Goal: Download file/media

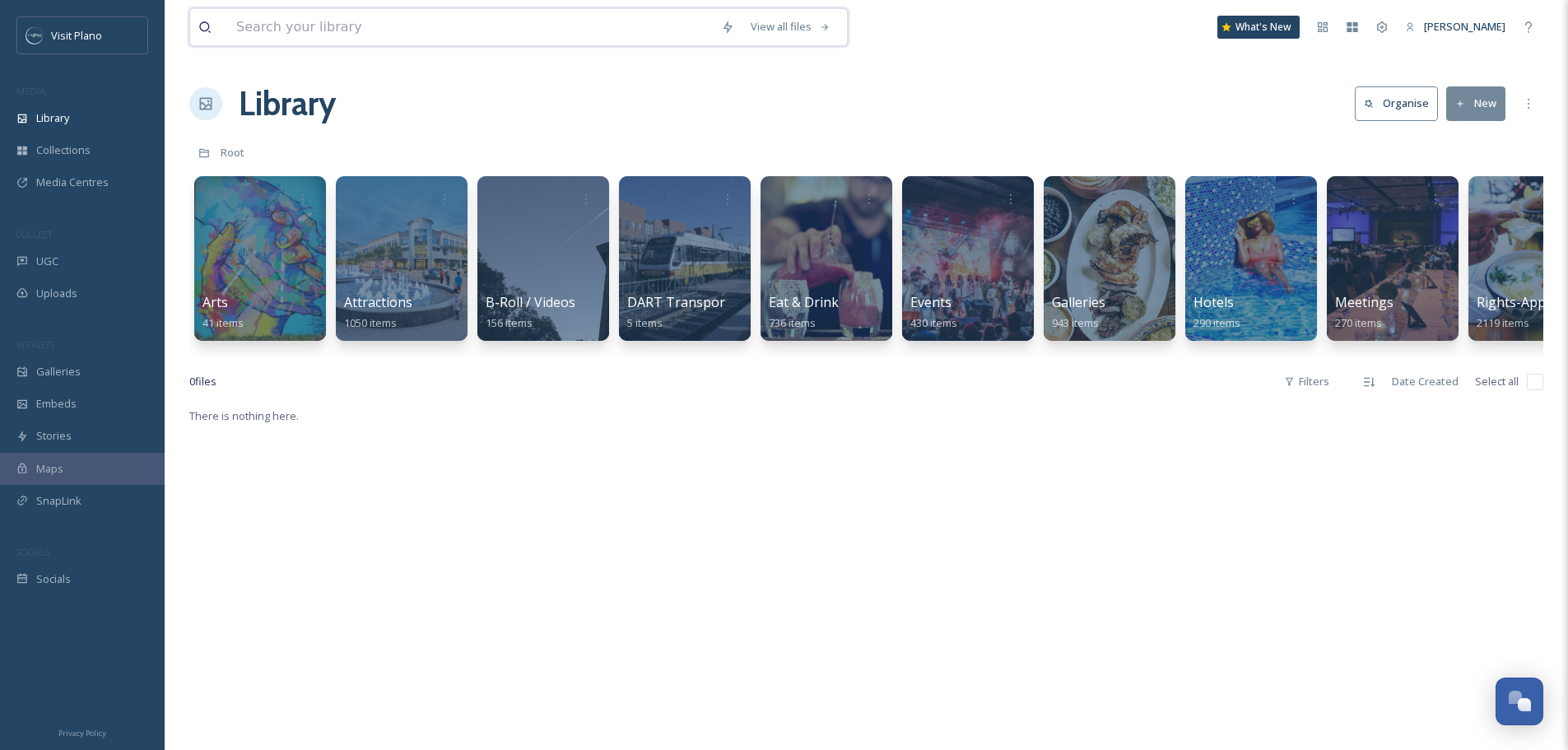
click at [349, 16] on input at bounding box center [470, 27] width 485 height 37
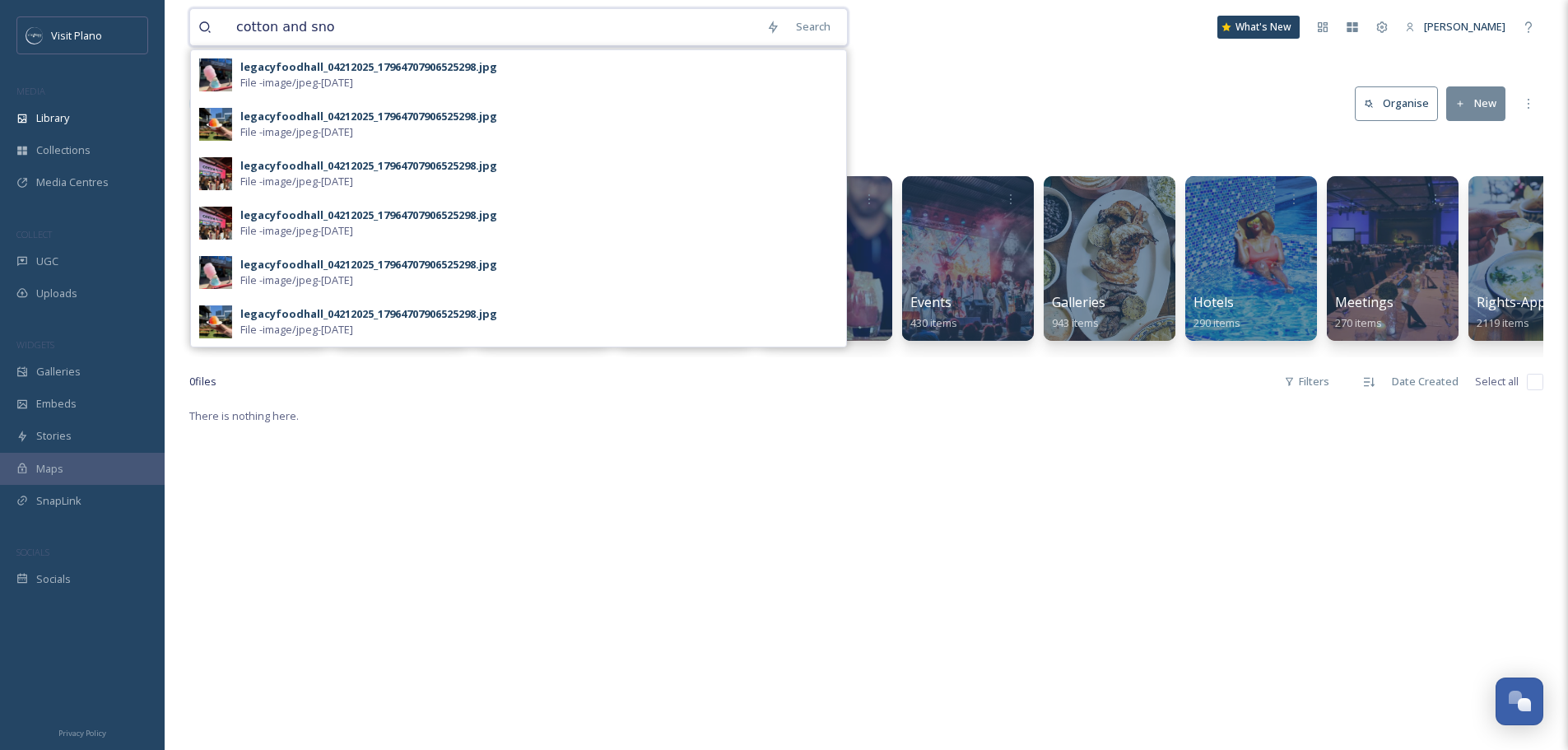
type input "cotton and snow"
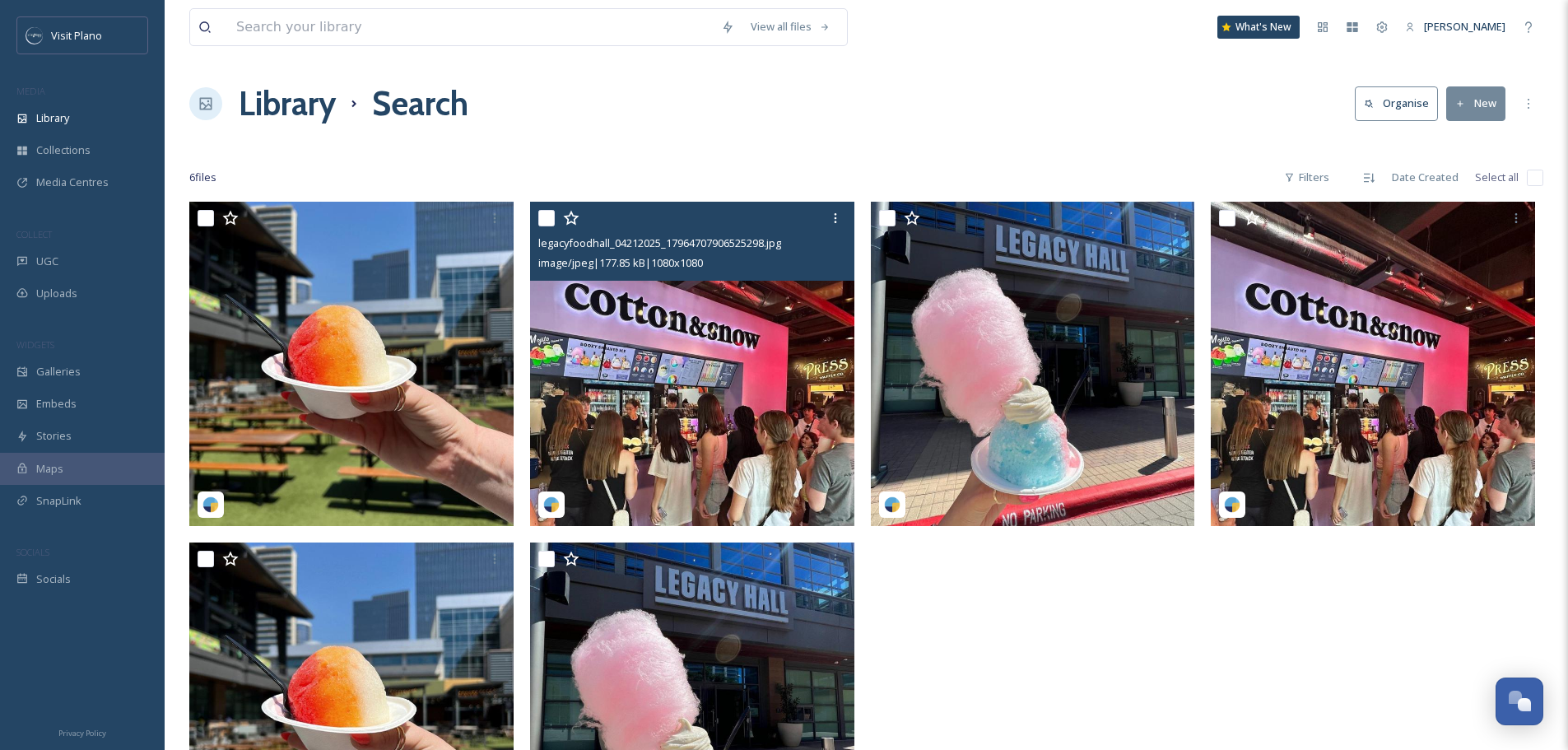
click at [700, 441] on img at bounding box center [692, 364] width 324 height 324
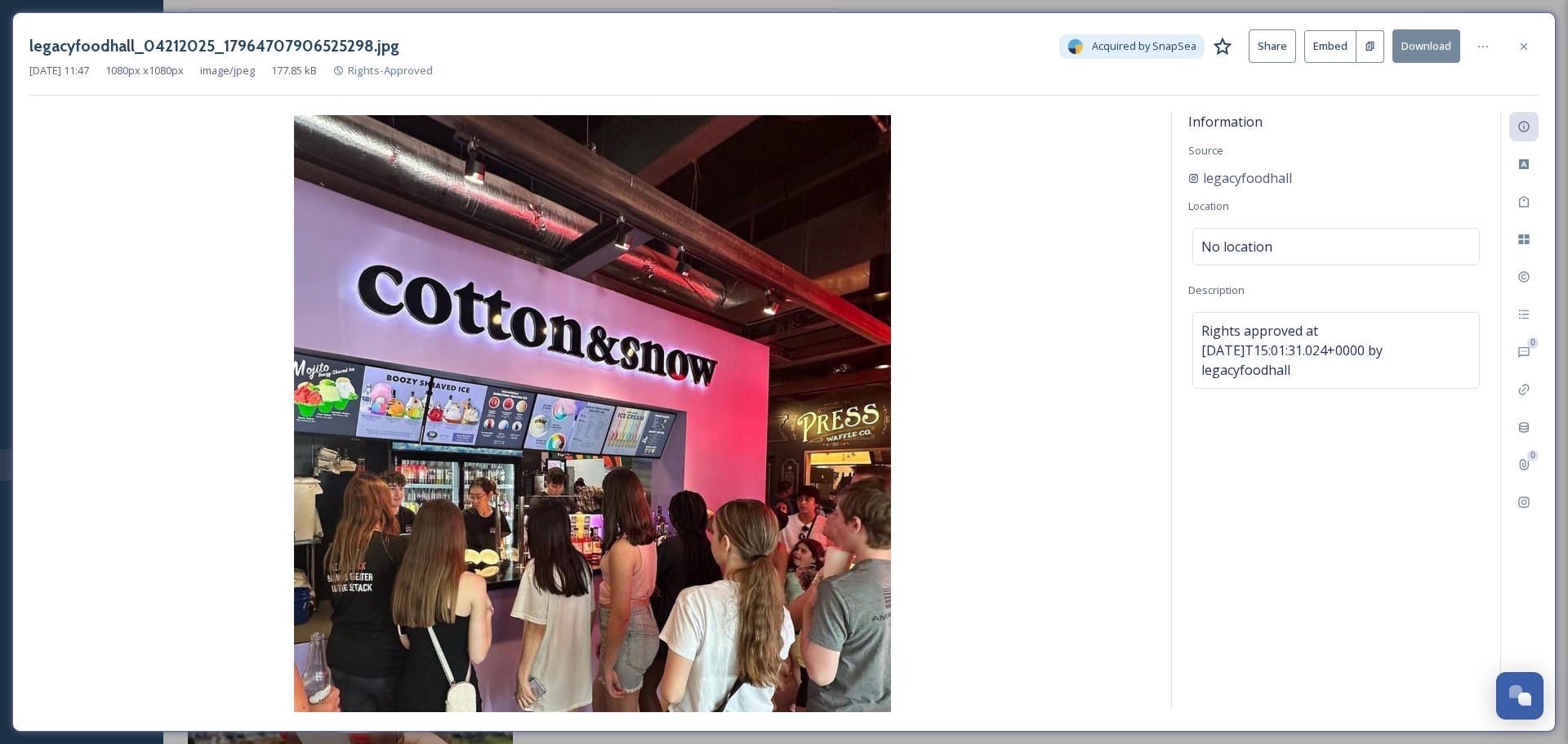
click at [1416, 50] on button "Download" at bounding box center [1426, 46] width 68 height 33
click at [1528, 48] on icon at bounding box center [1523, 46] width 13 height 13
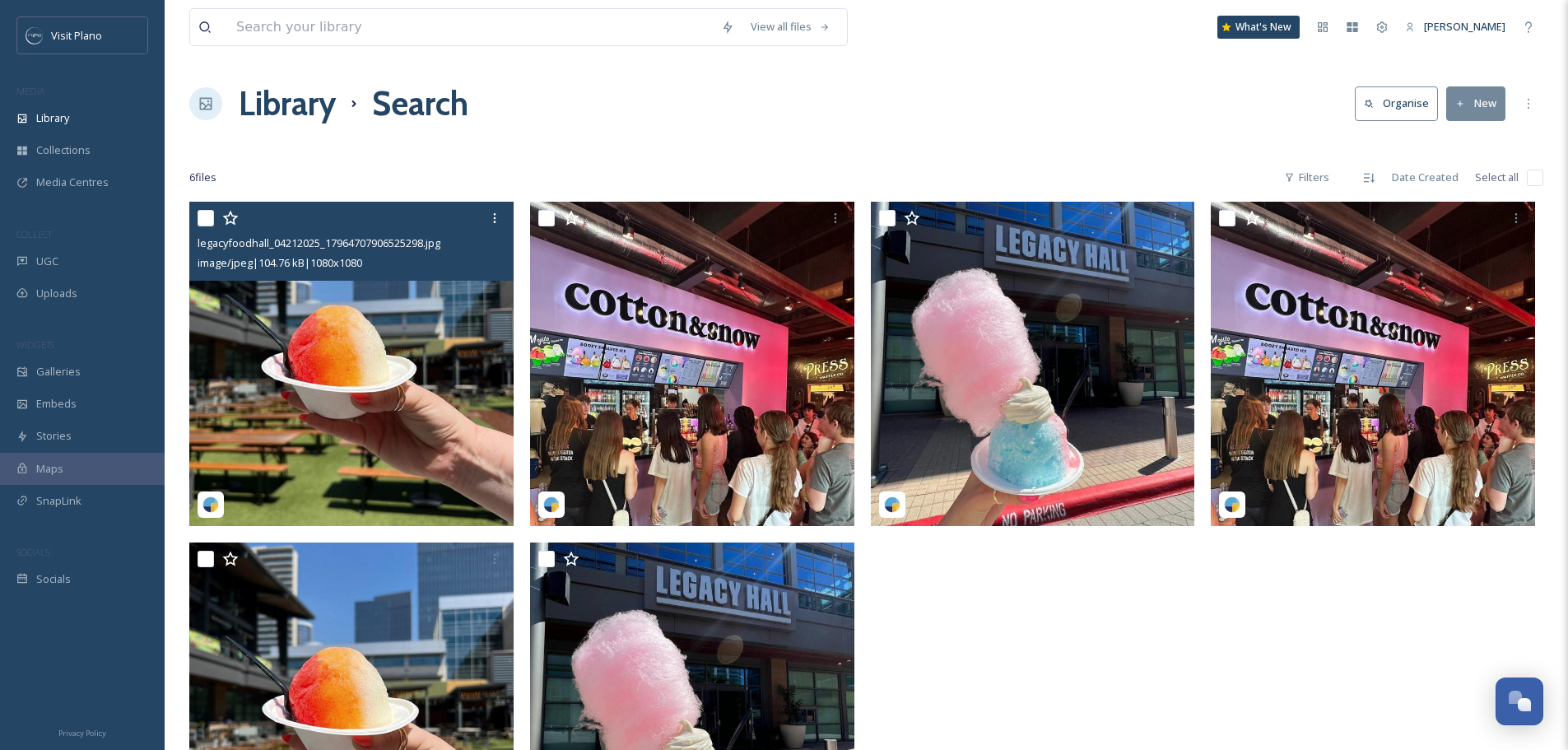
click at [420, 442] on img at bounding box center [352, 364] width 324 height 324
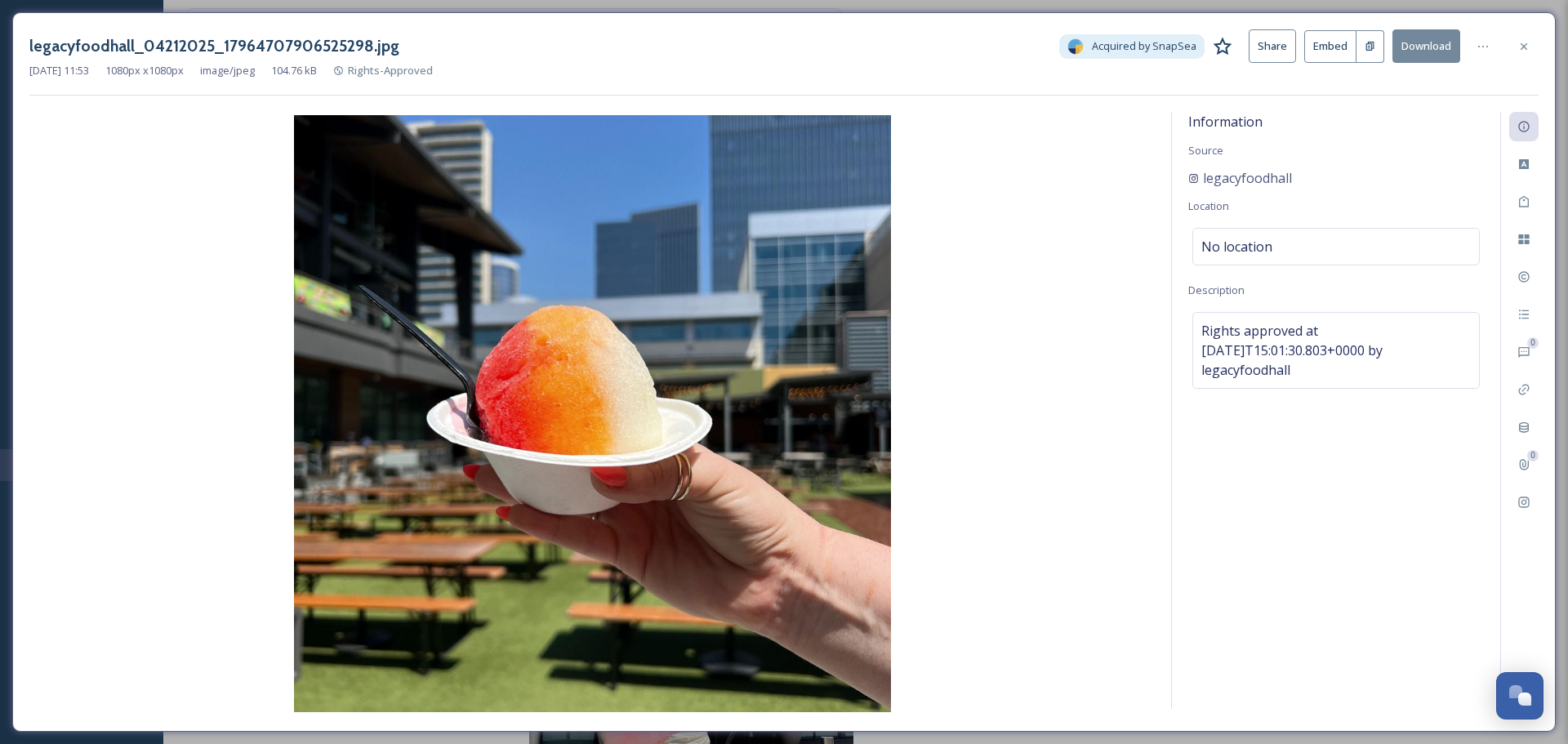
click at [1415, 53] on button "Download" at bounding box center [1426, 46] width 68 height 33
click at [1511, 55] on div at bounding box center [1523, 46] width 30 height 30
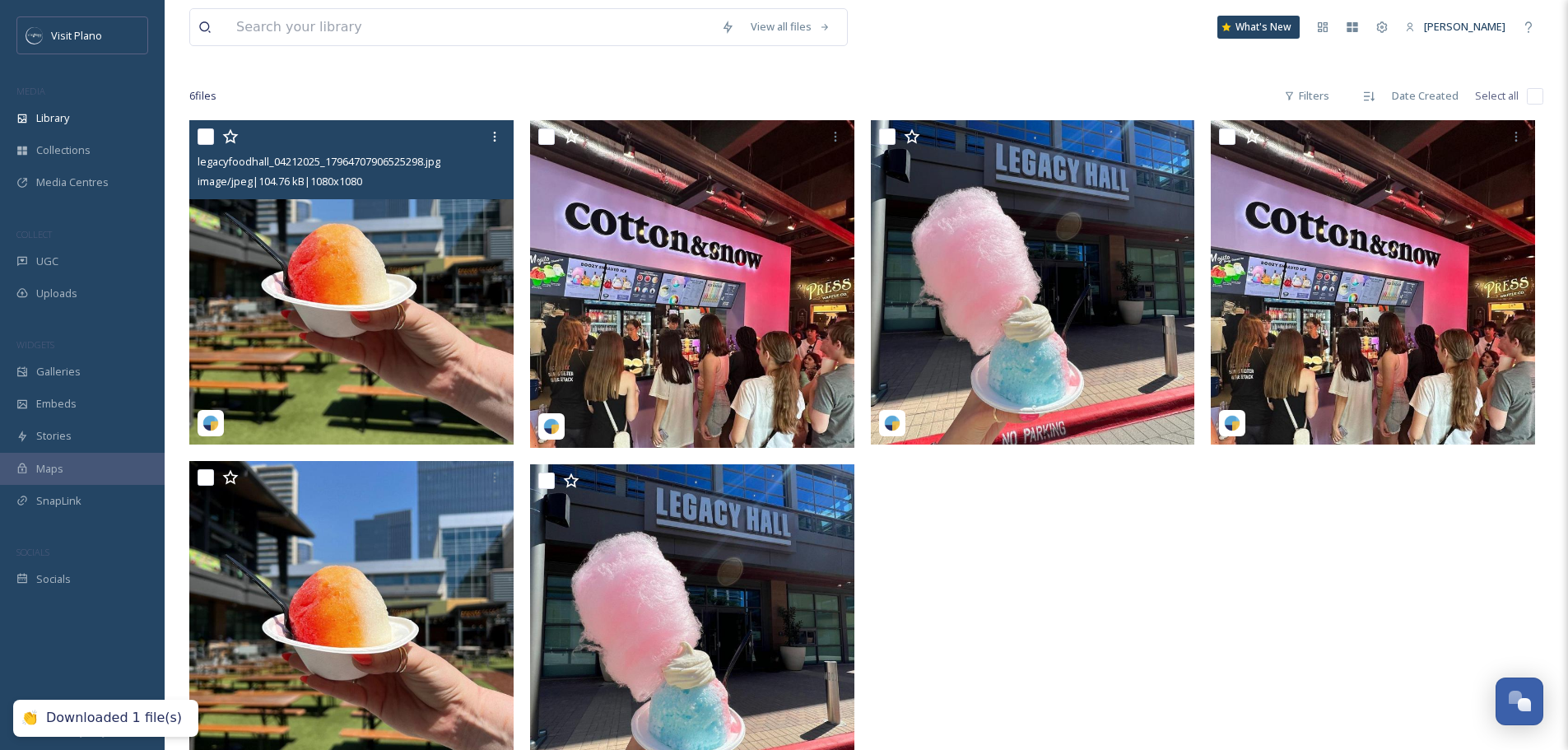
scroll to position [202, 0]
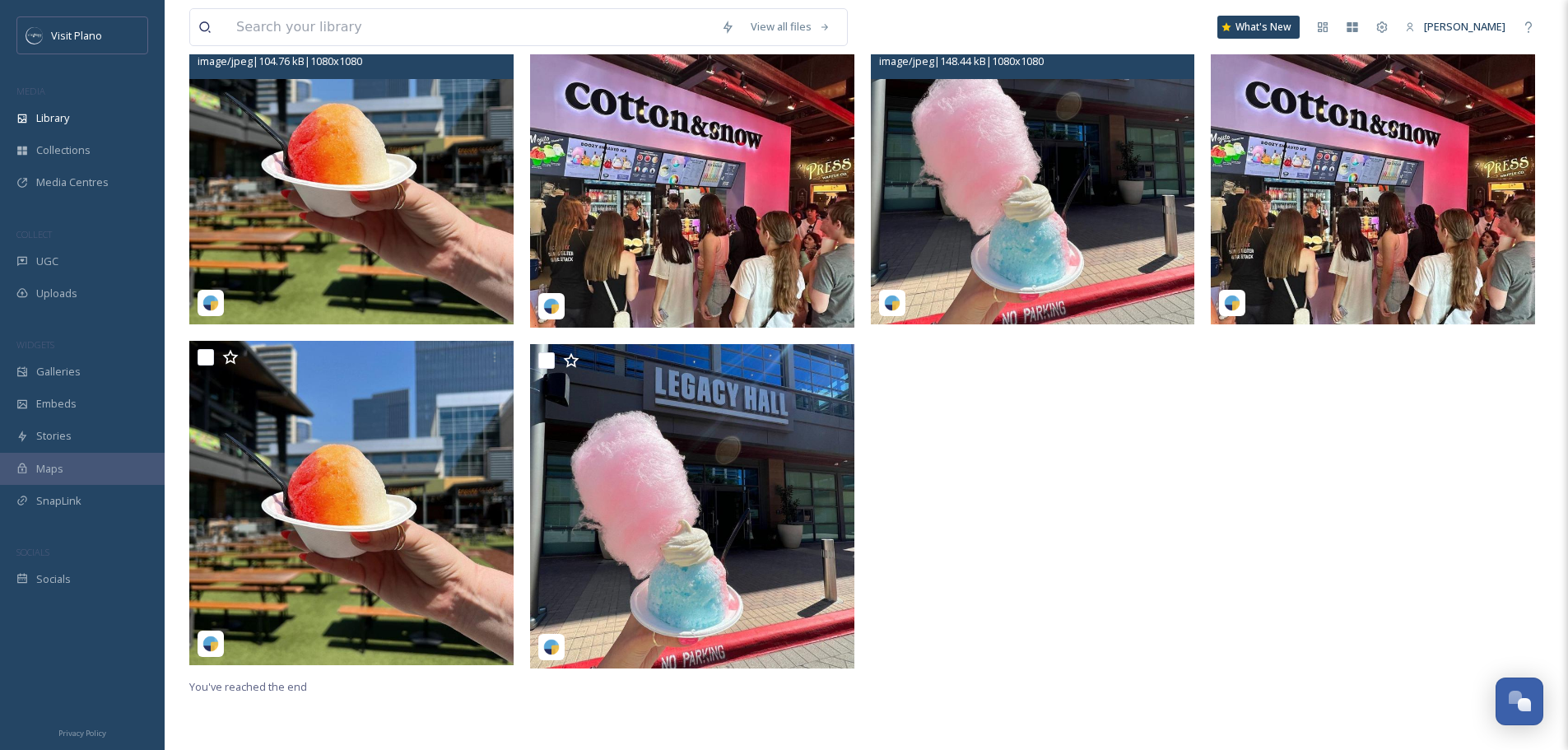
click at [1067, 254] on img at bounding box center [1033, 162] width 324 height 324
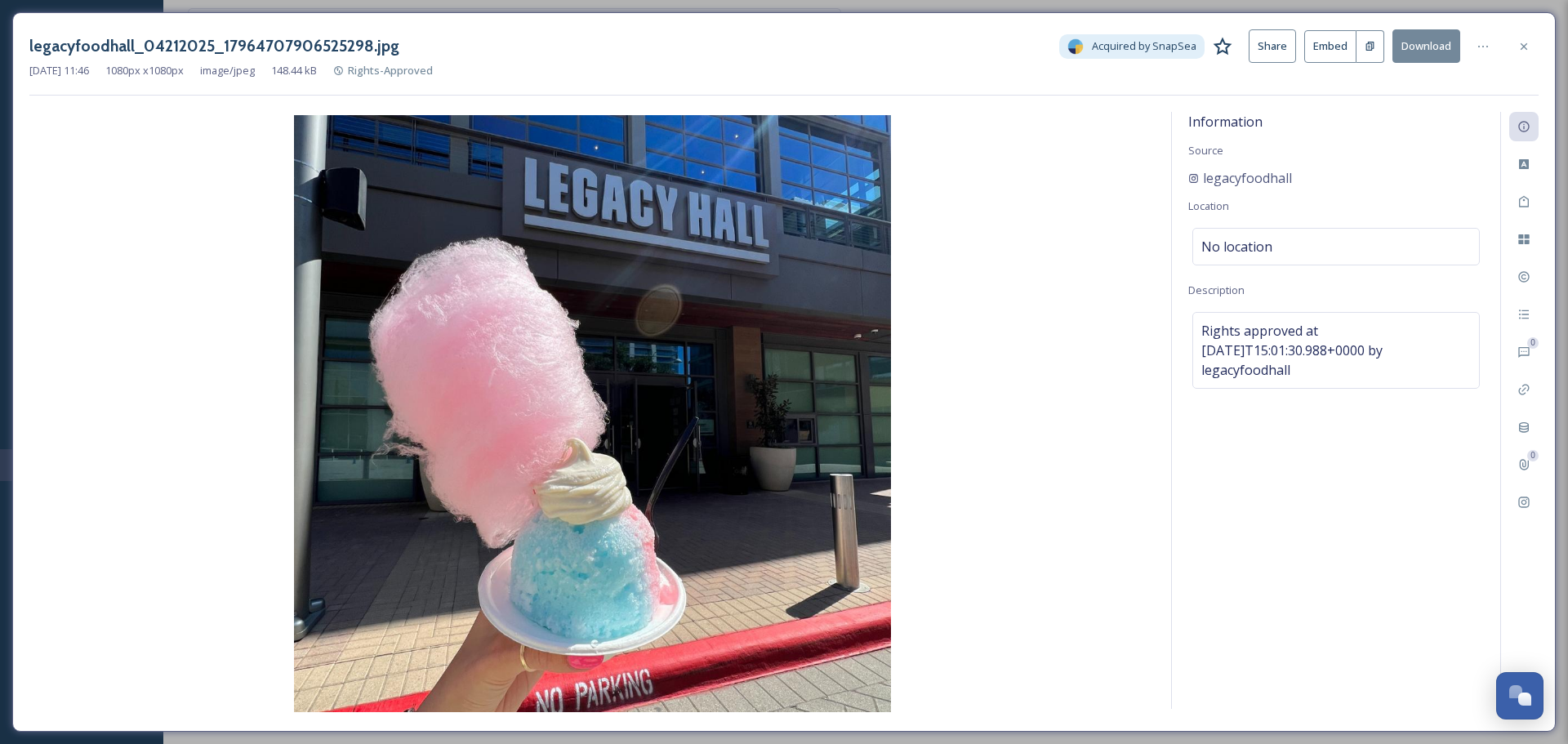
click at [1409, 48] on button "Download" at bounding box center [1426, 46] width 68 height 33
click at [1518, 46] on icon at bounding box center [1523, 46] width 13 height 13
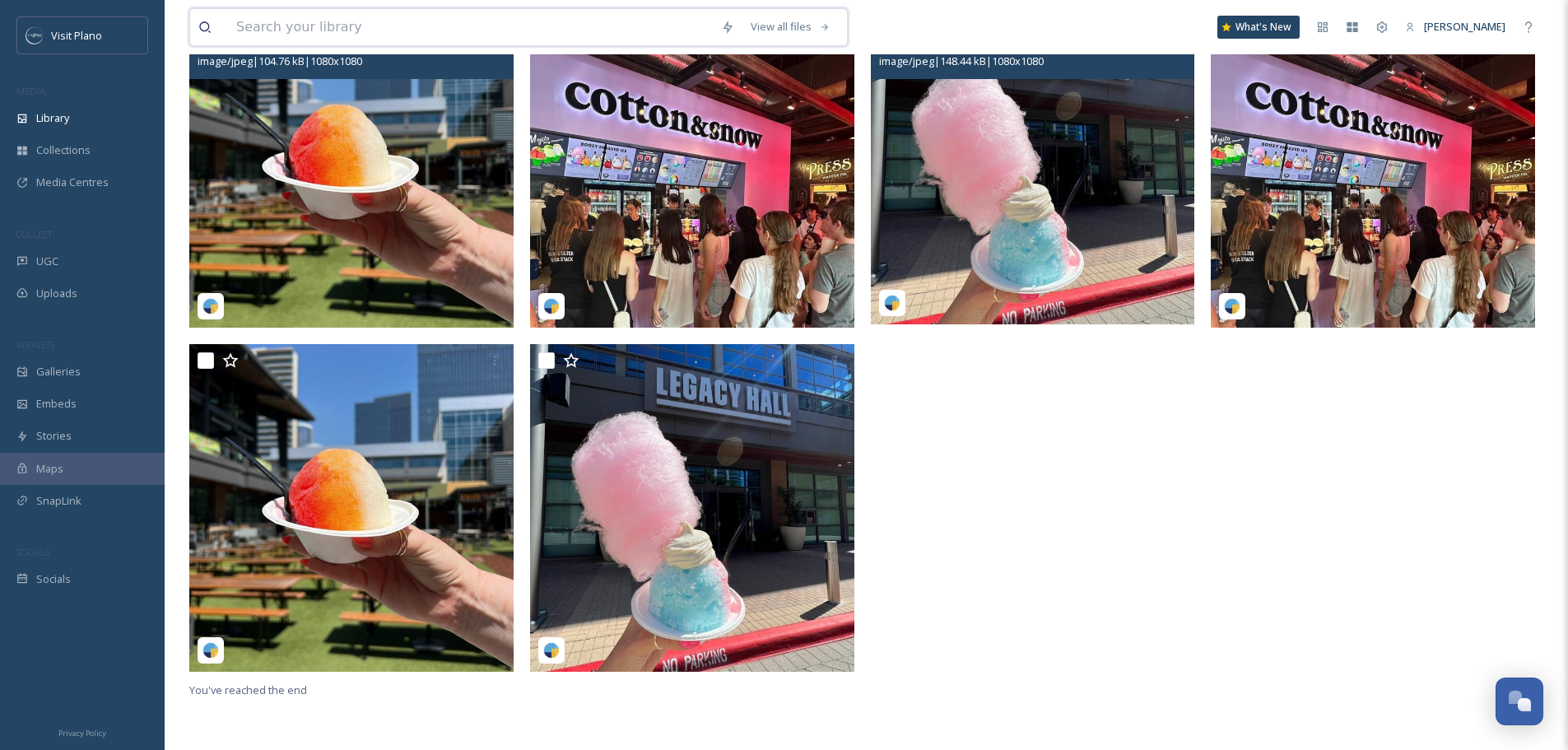
click at [525, 36] on input at bounding box center [470, 27] width 485 height 37
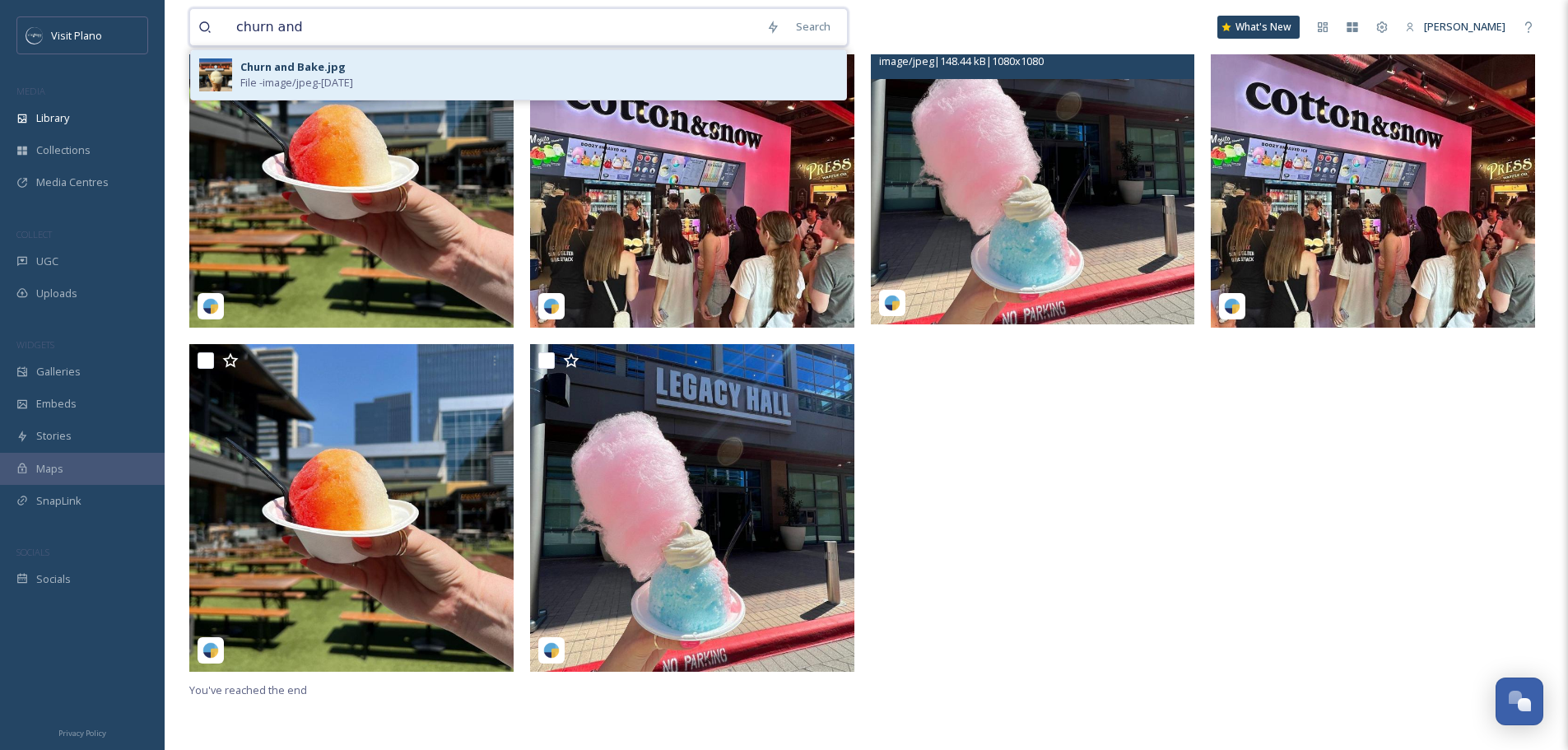
type input "churn and"
click at [493, 91] on div "Churn and Bake.jpg File - image/jpeg - [DATE]" at bounding box center [538, 74] width 597 height 31
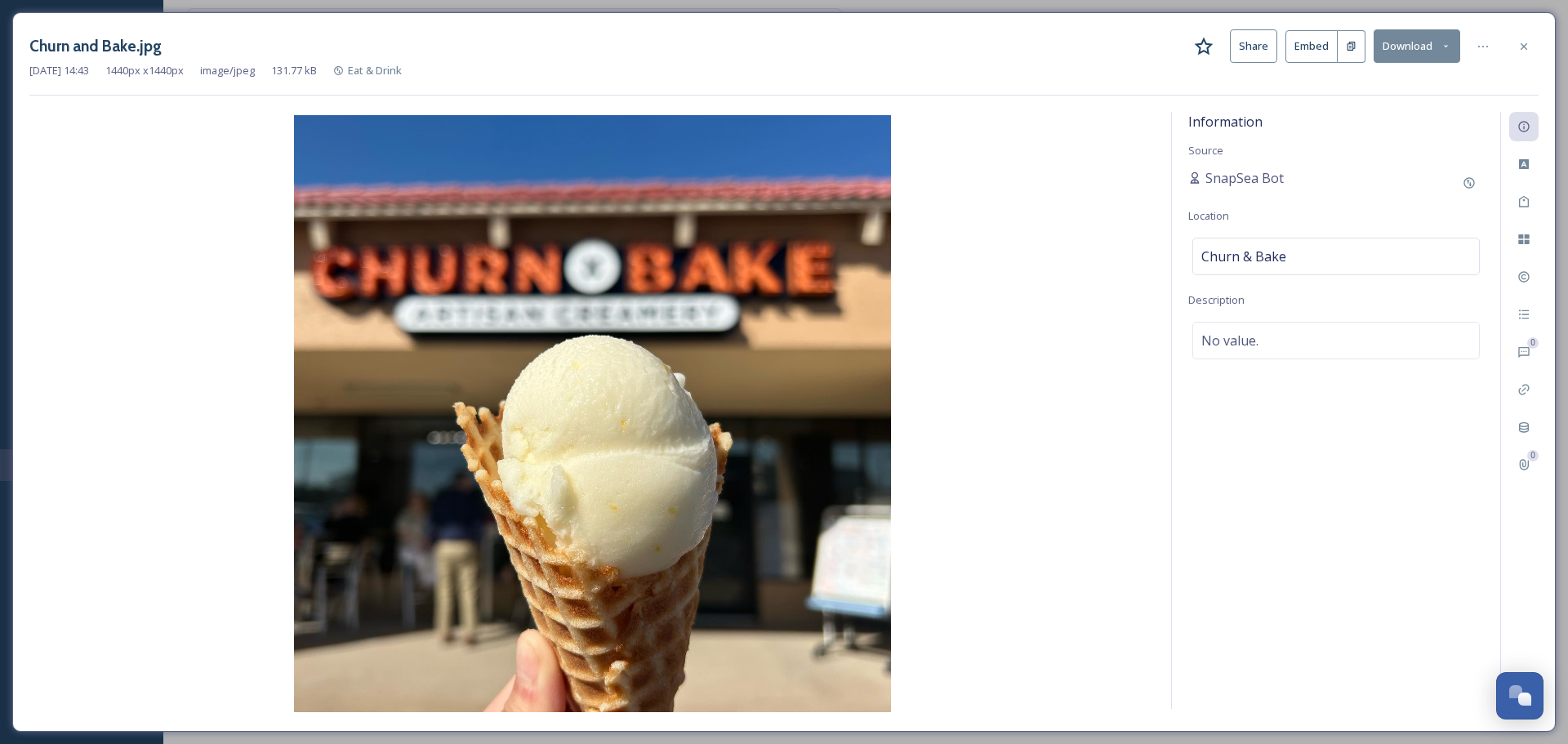
click at [1400, 45] on button "Download" at bounding box center [1416, 46] width 86 height 33
click at [1386, 86] on span "Download Original (1440 x 1440)" at bounding box center [1371, 84] width 154 height 16
click at [1522, 30] on div "Churn and Bake.jpg Share Embed Download" at bounding box center [784, 46] width 1508 height 33
click at [1521, 48] on icon at bounding box center [1523, 46] width 7 height 7
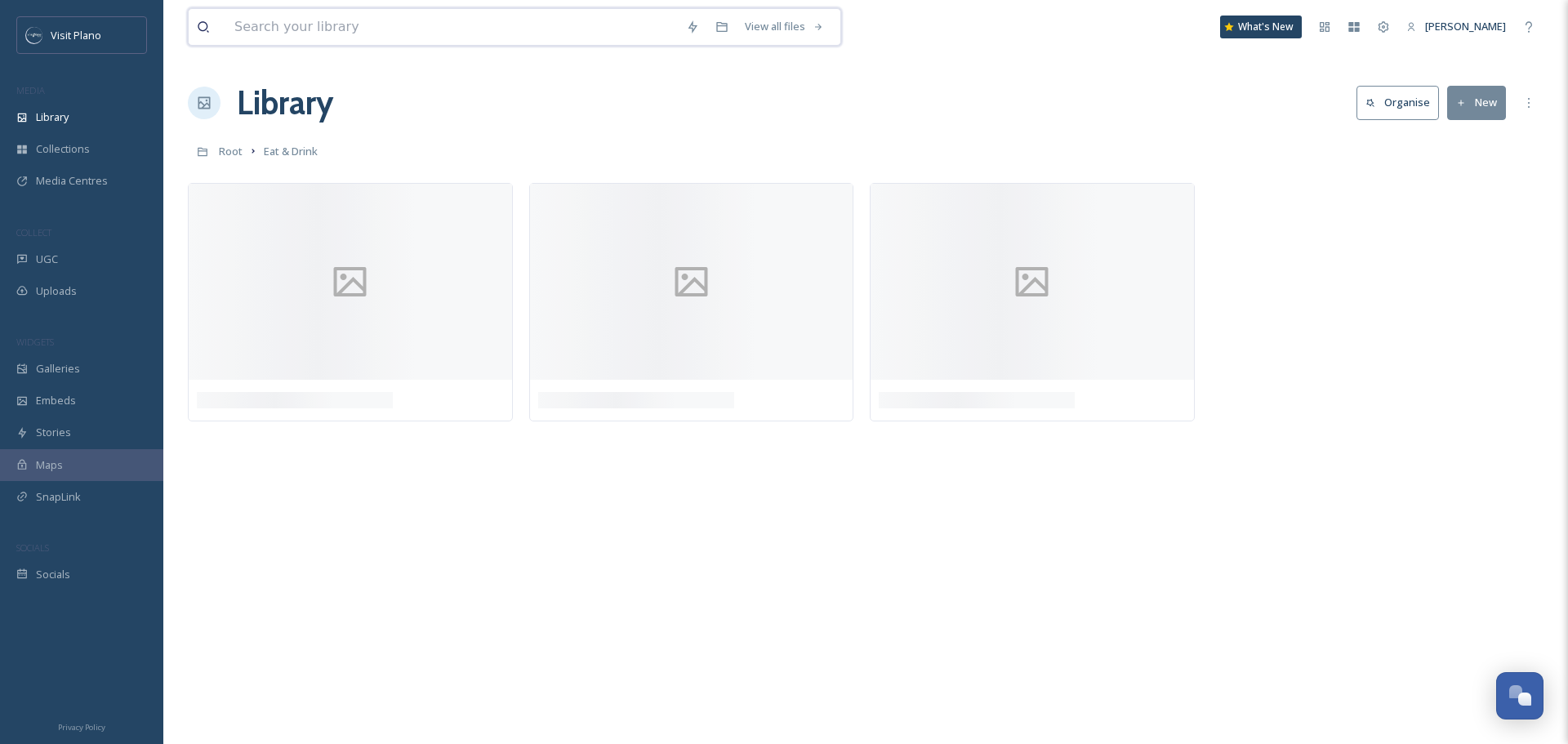
click at [460, 33] on input at bounding box center [451, 27] width 451 height 36
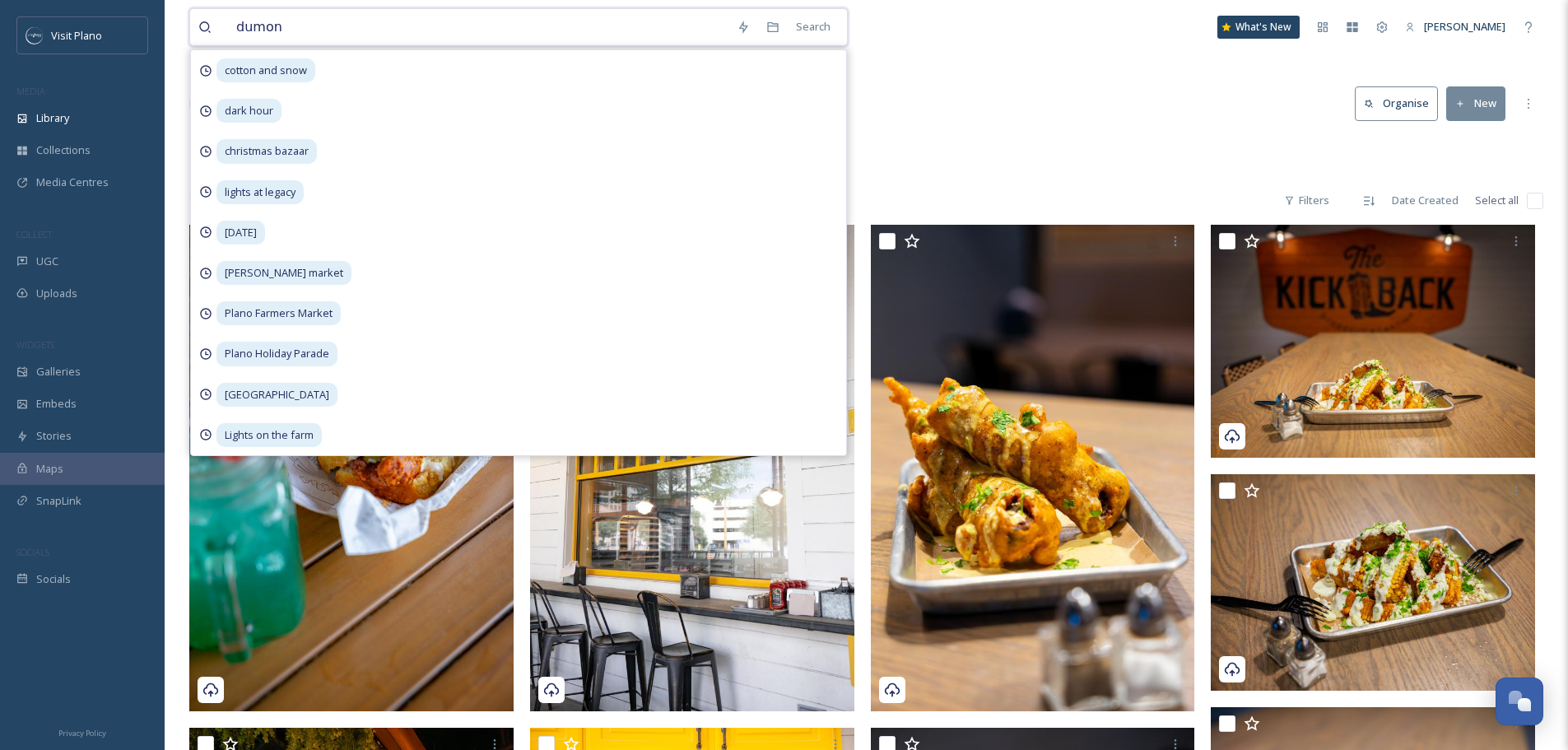
type input "[PERSON_NAME]"
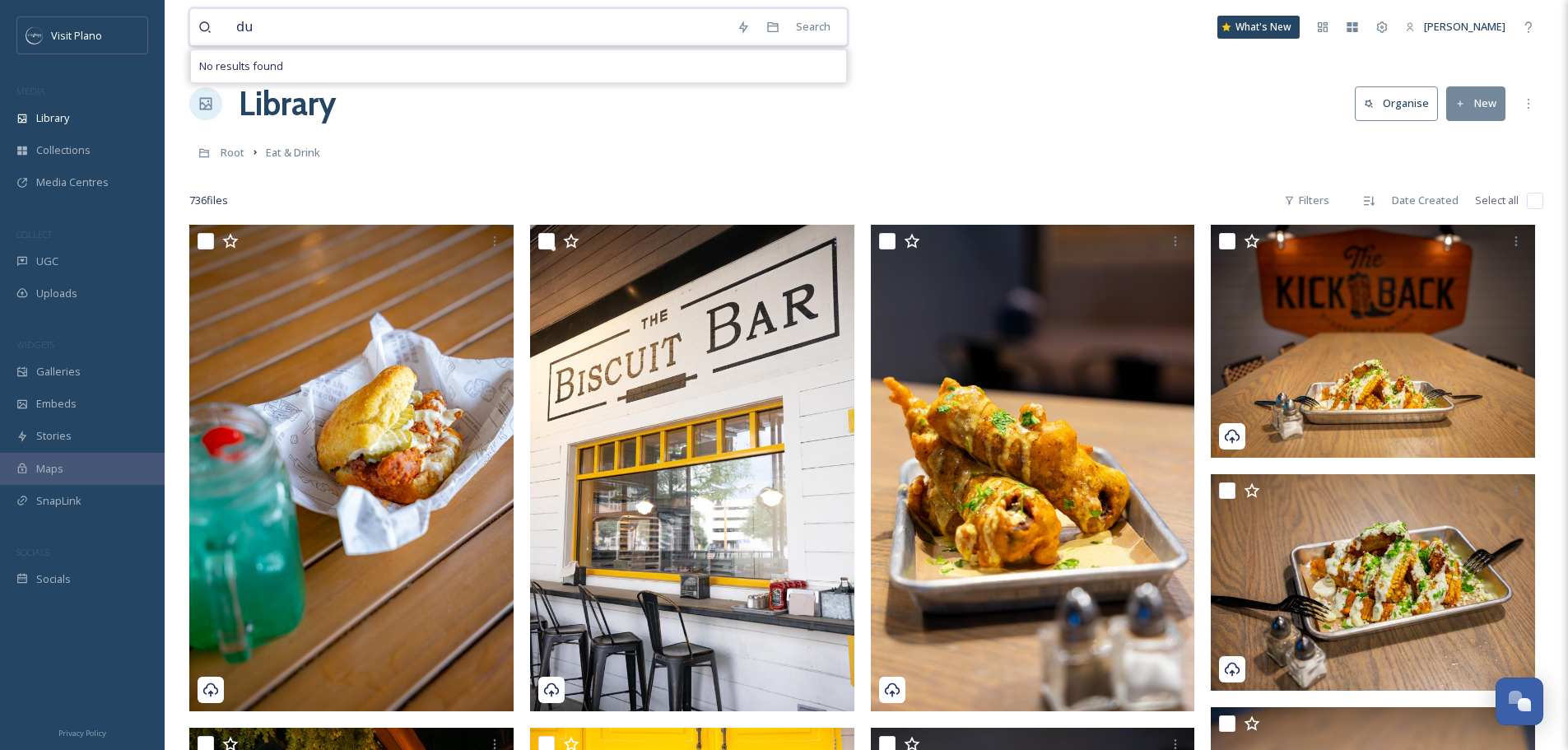
type input "d"
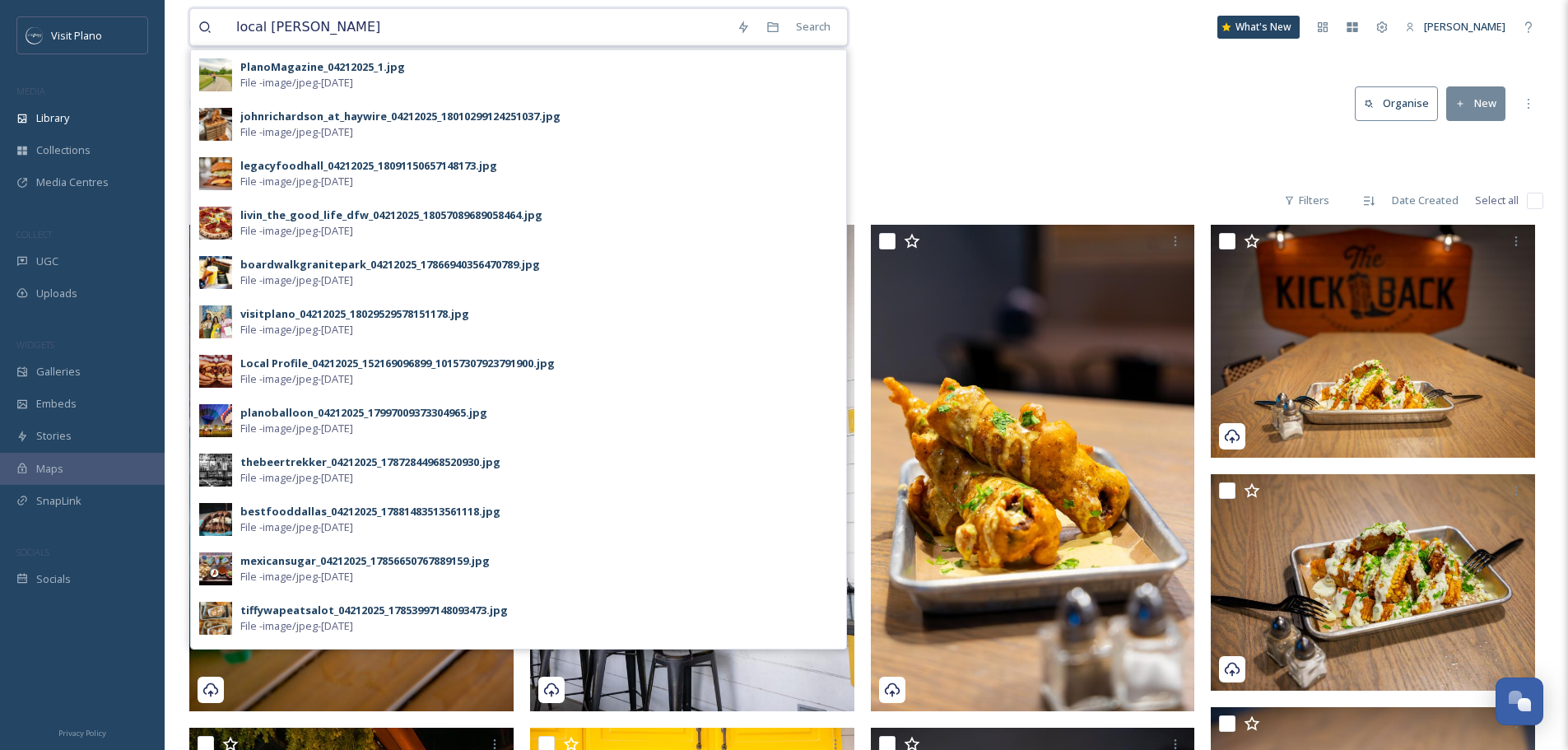
type input "local creamery"
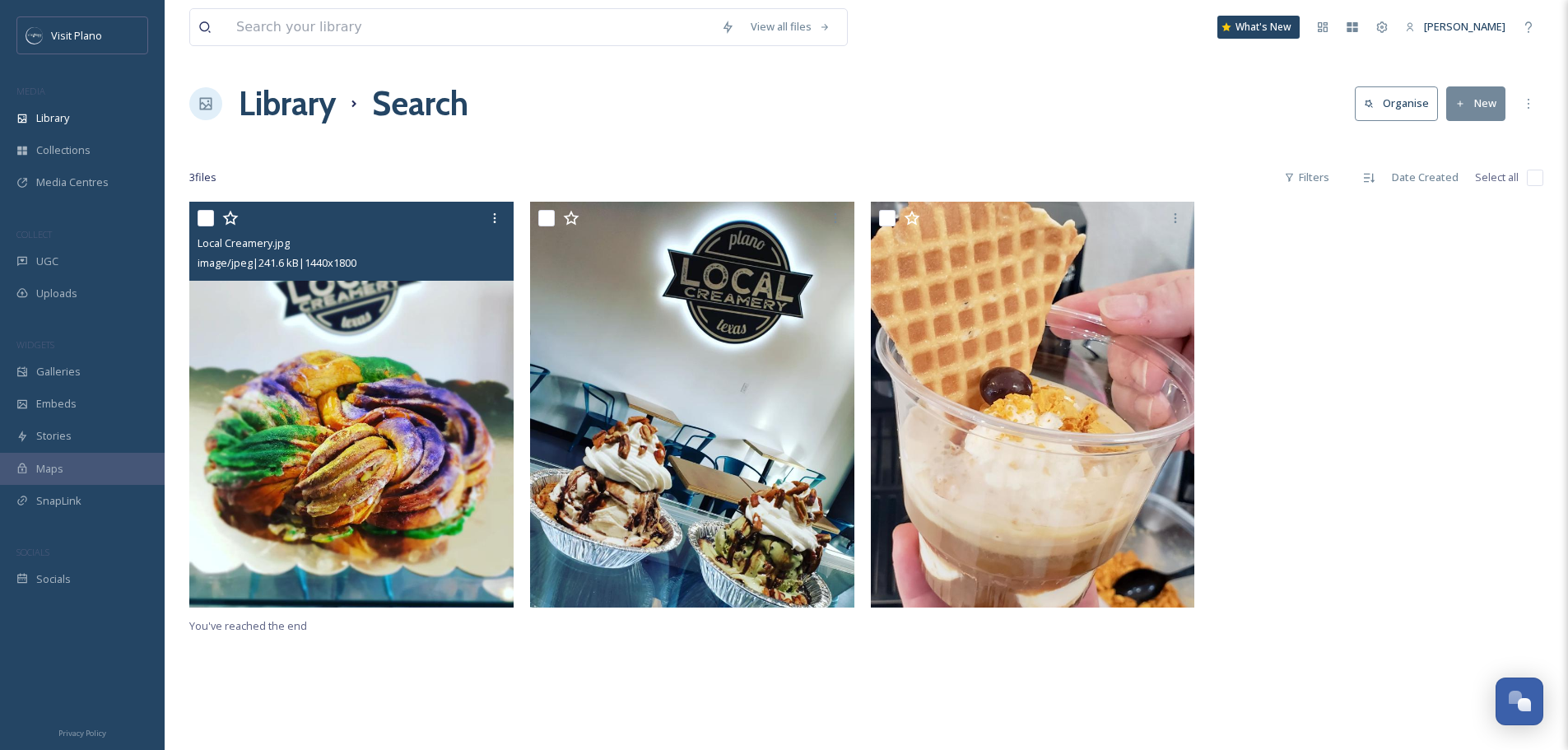
click at [420, 484] on img at bounding box center [352, 404] width 324 height 406
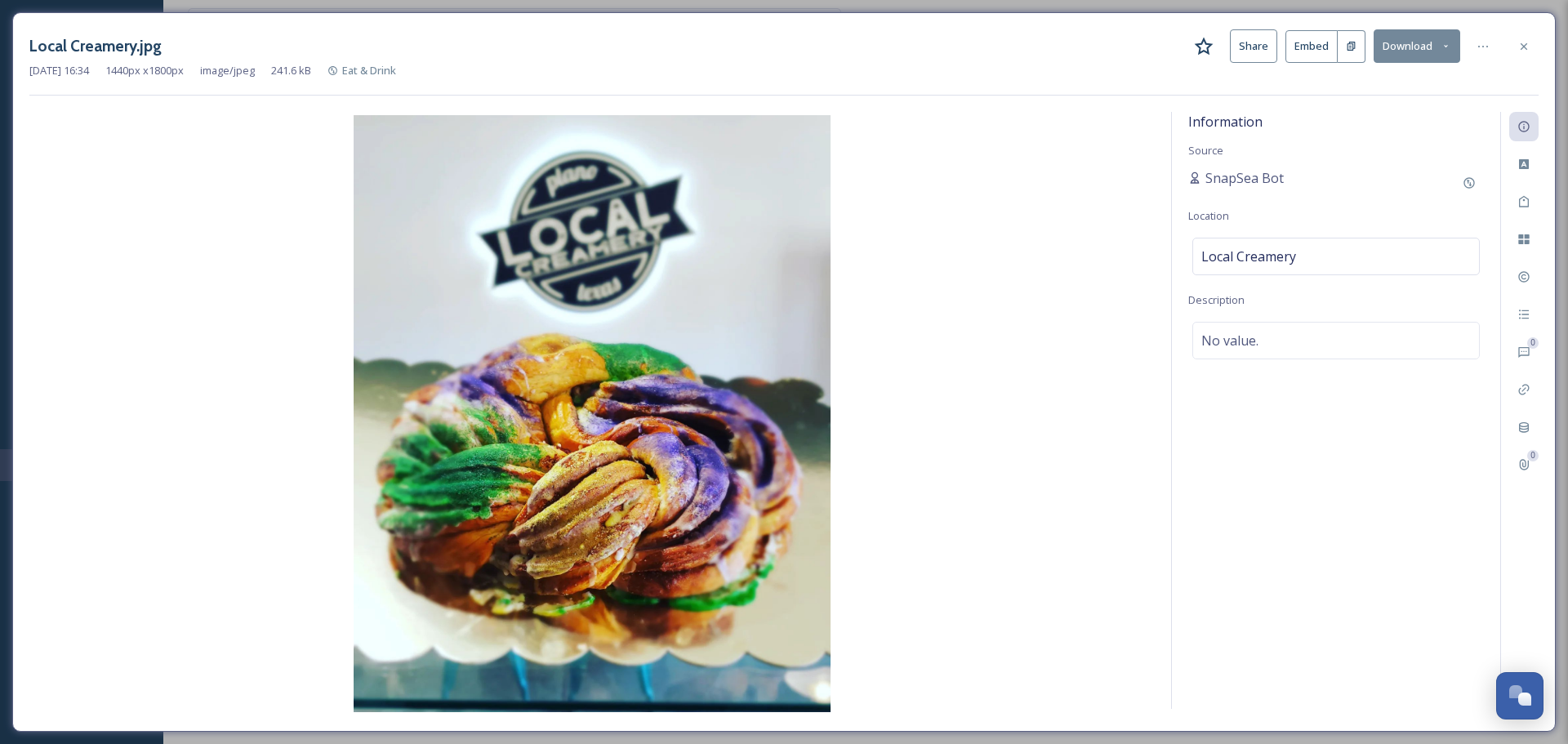
click at [1388, 44] on button "Download" at bounding box center [1416, 46] width 86 height 33
click at [1377, 88] on span "Download Original (1440 x 1800)" at bounding box center [1374, 84] width 154 height 16
click at [1523, 51] on icon at bounding box center [1523, 46] width 13 height 13
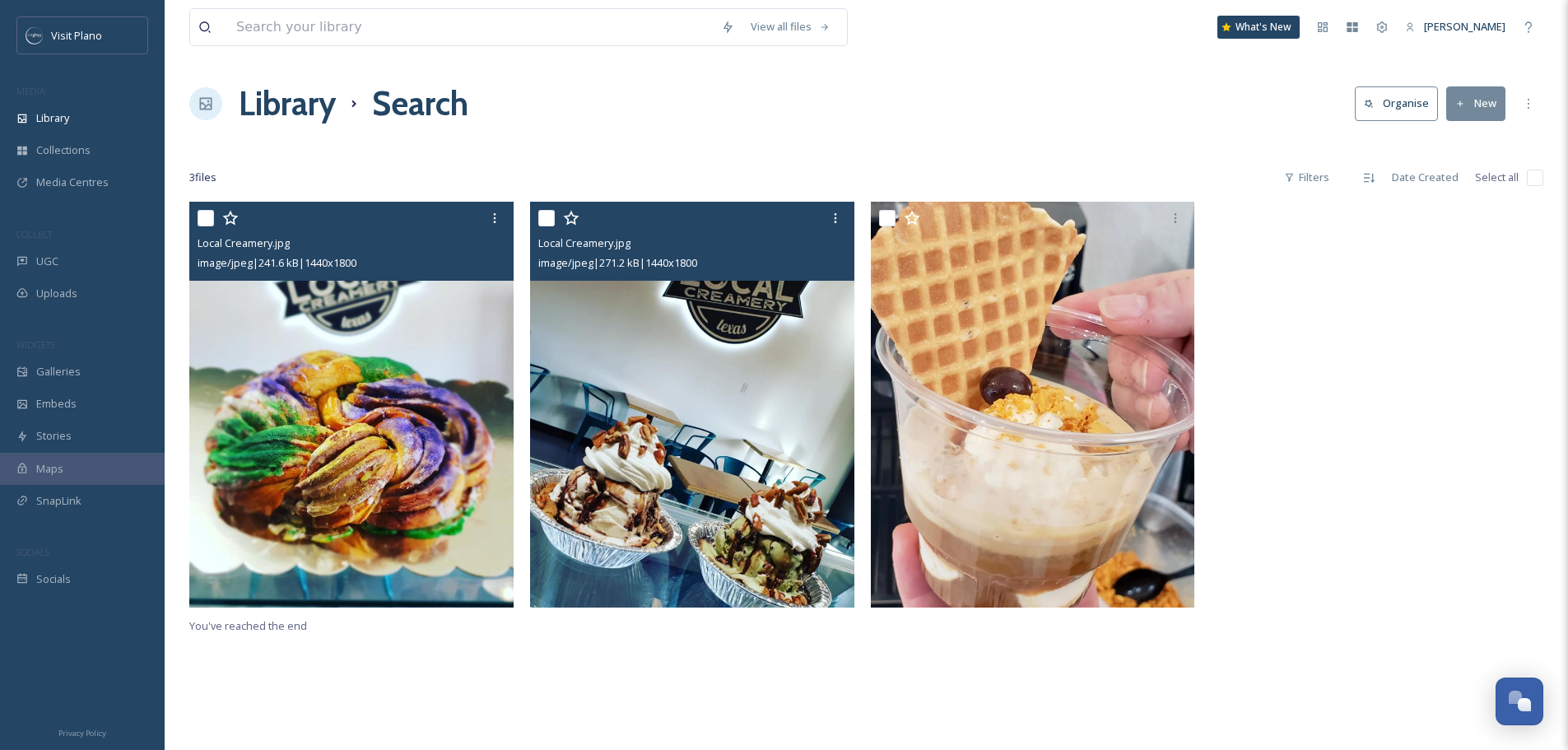
click at [711, 357] on img at bounding box center [692, 404] width 324 height 406
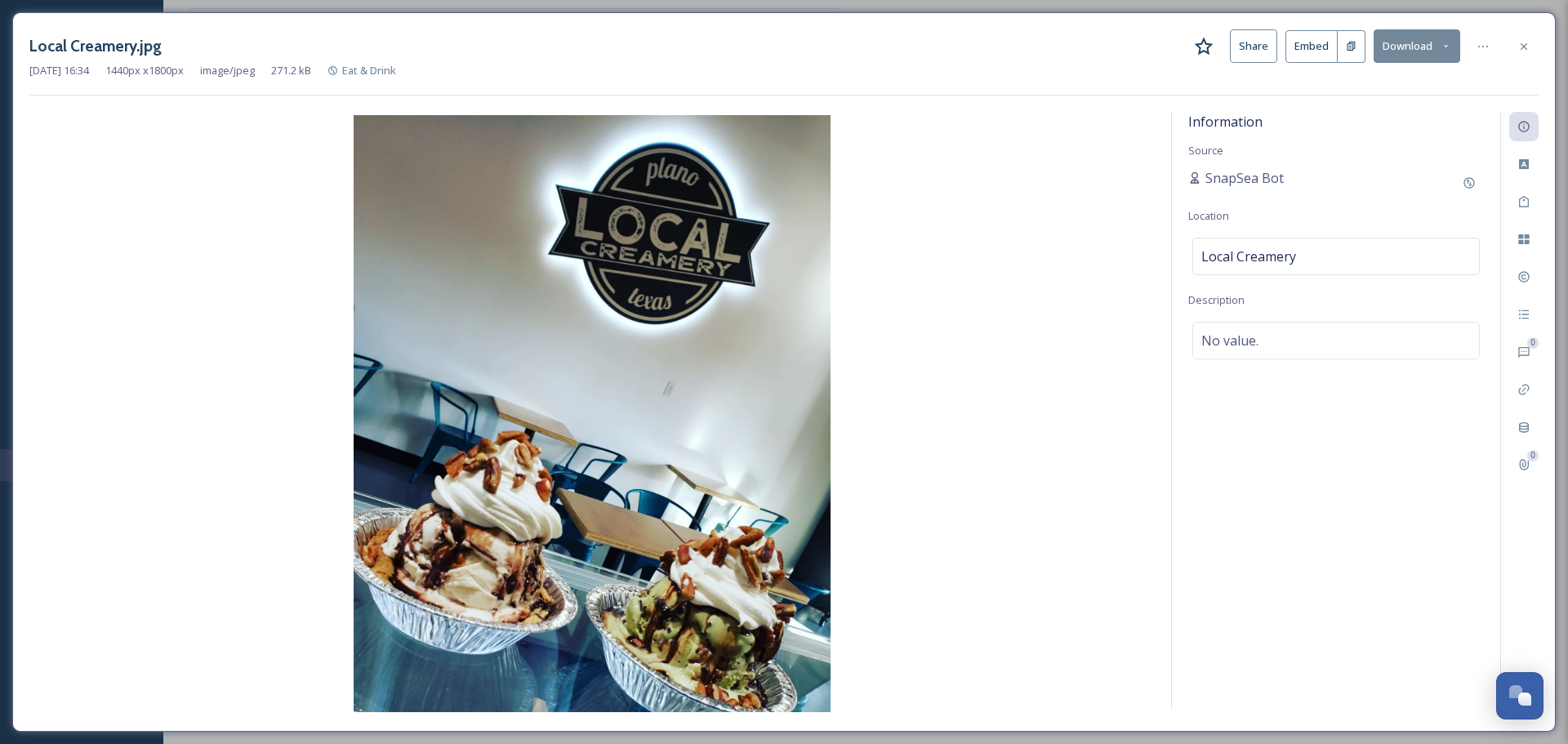
click at [1434, 47] on button "Download" at bounding box center [1416, 46] width 86 height 33
click at [1363, 84] on span "Download Original (1440 x 1800)" at bounding box center [1374, 84] width 154 height 16
click at [1535, 38] on div at bounding box center [1523, 46] width 30 height 30
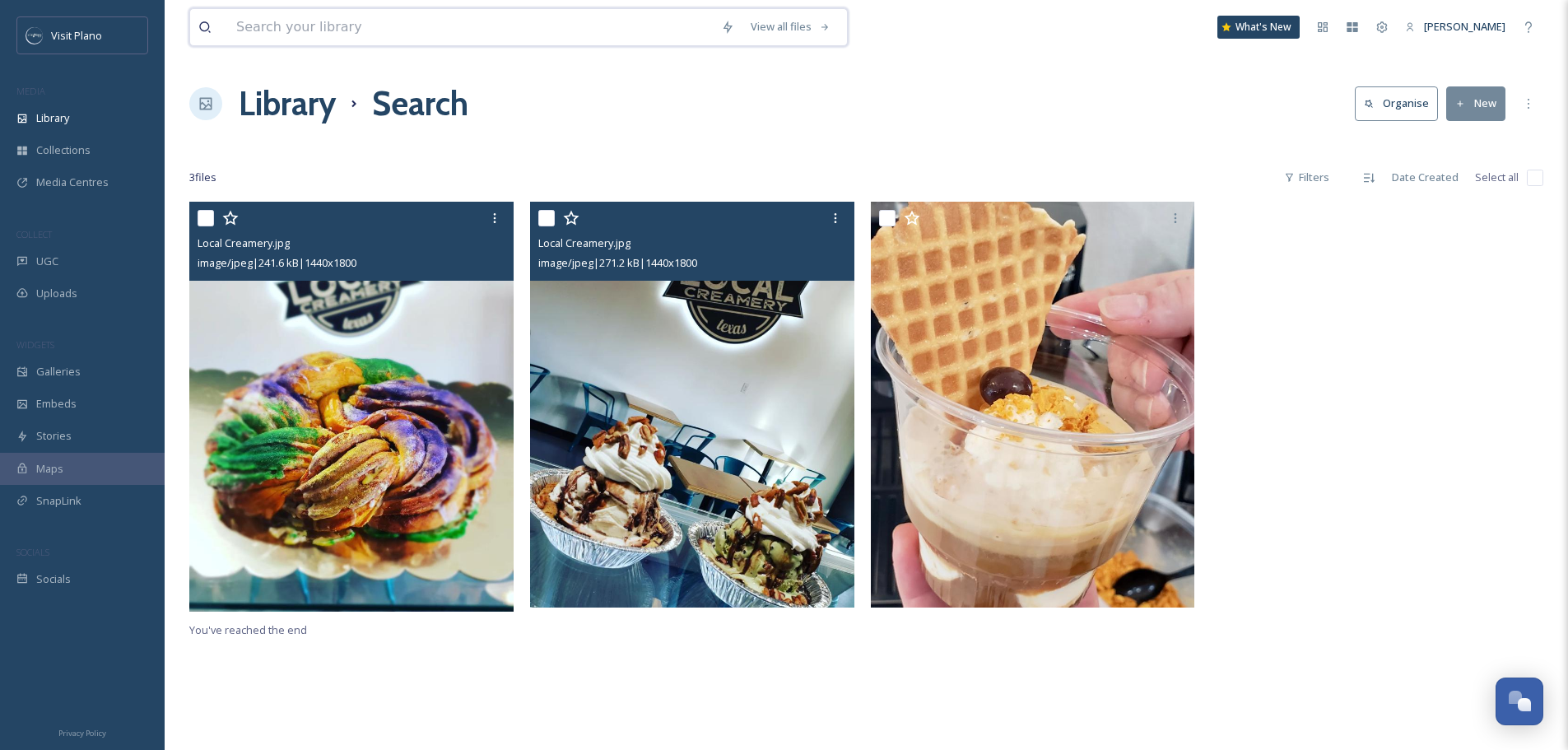
click at [383, 16] on input at bounding box center [470, 27] width 485 height 37
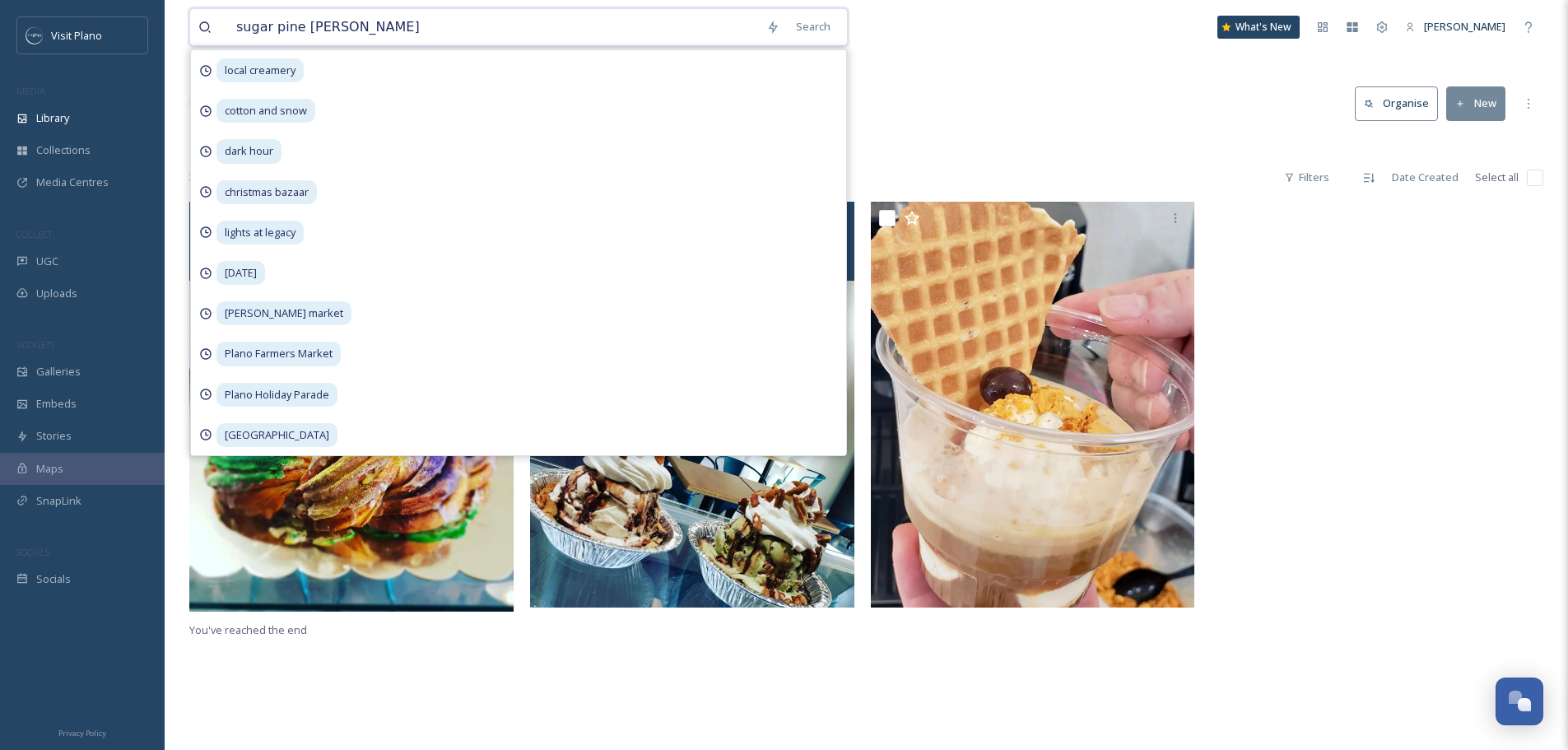
type input "sugar pine creamery"
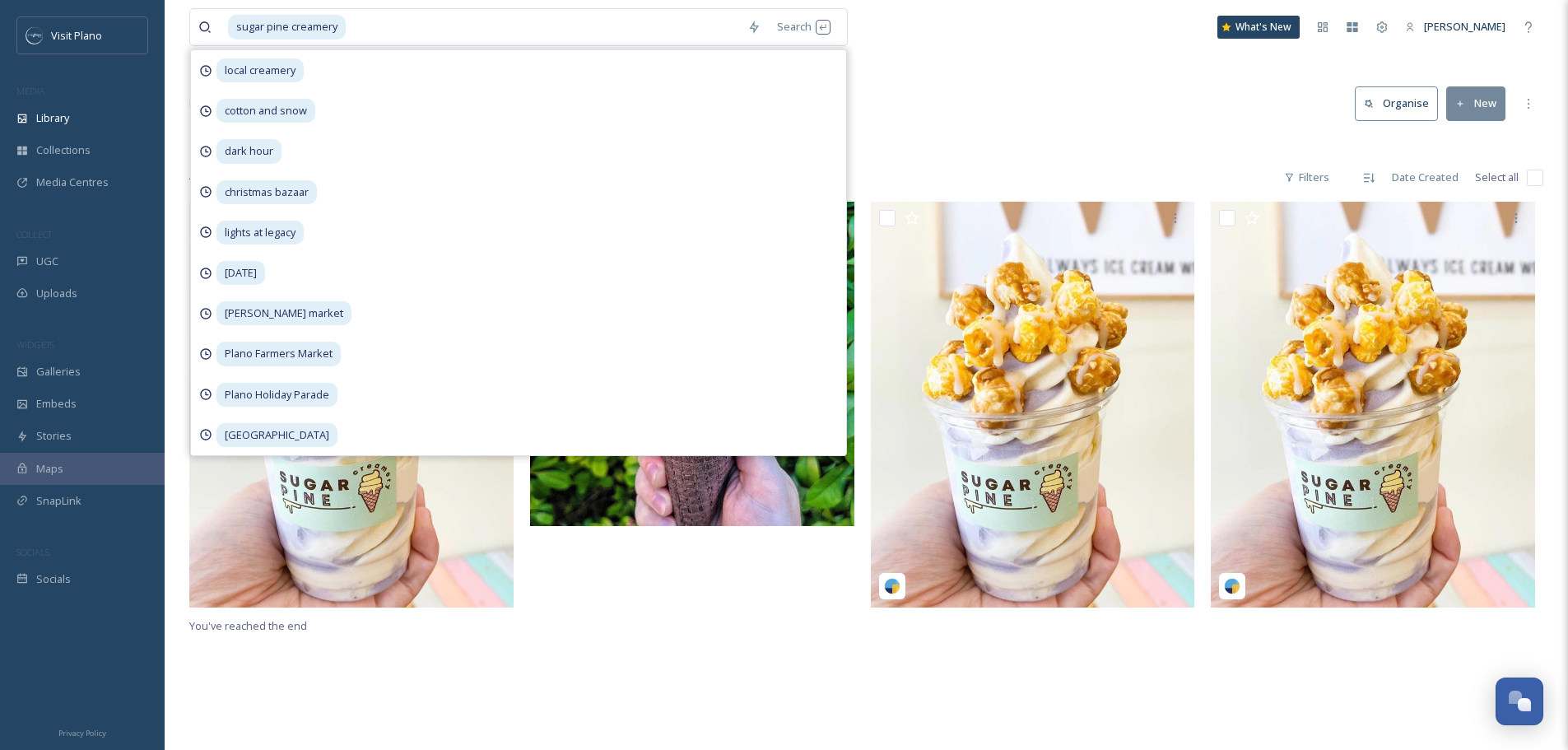
click at [685, 656] on div "You've reached the end" at bounding box center [867, 577] width 1354 height 750
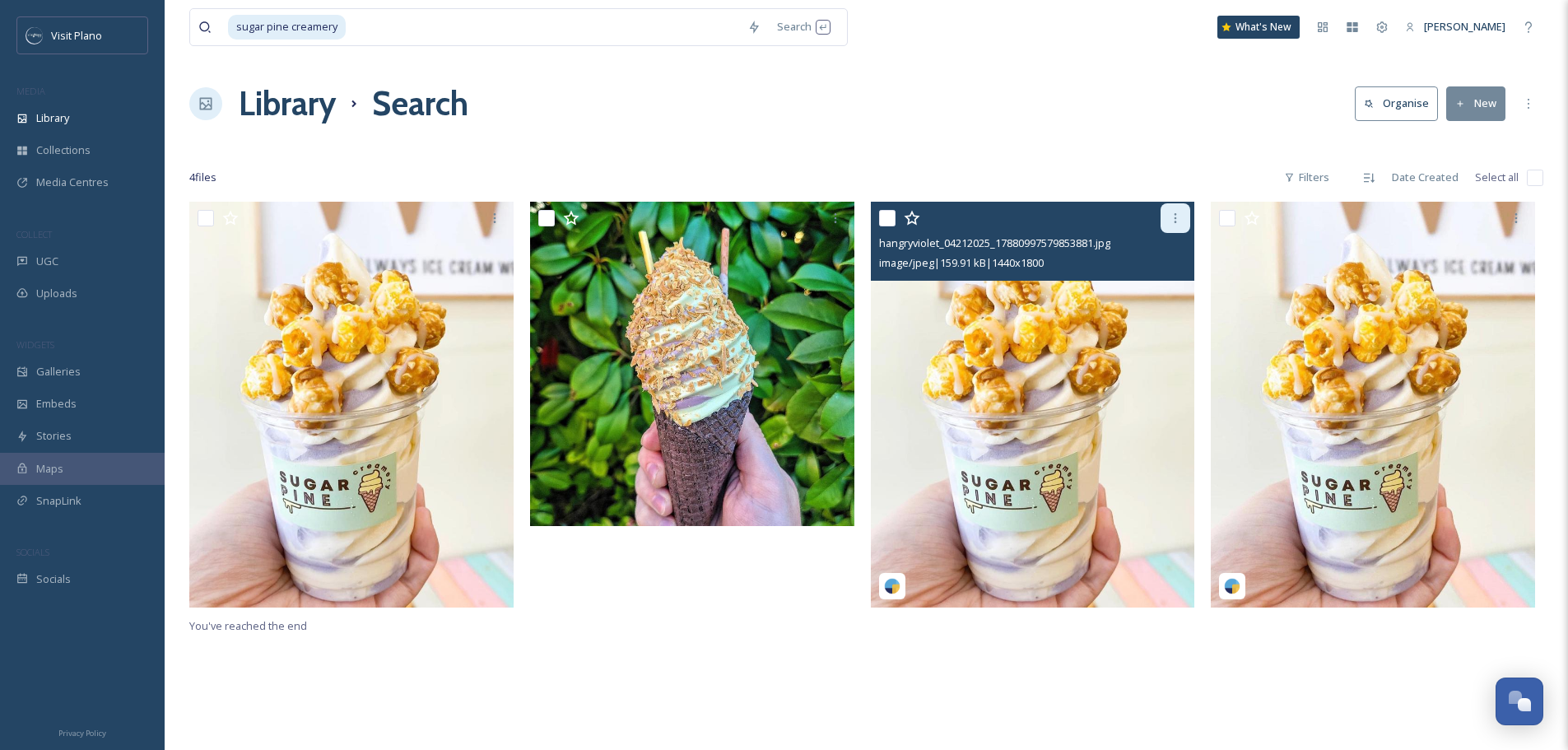
click at [1175, 218] on icon at bounding box center [1176, 218] width 3 height 10
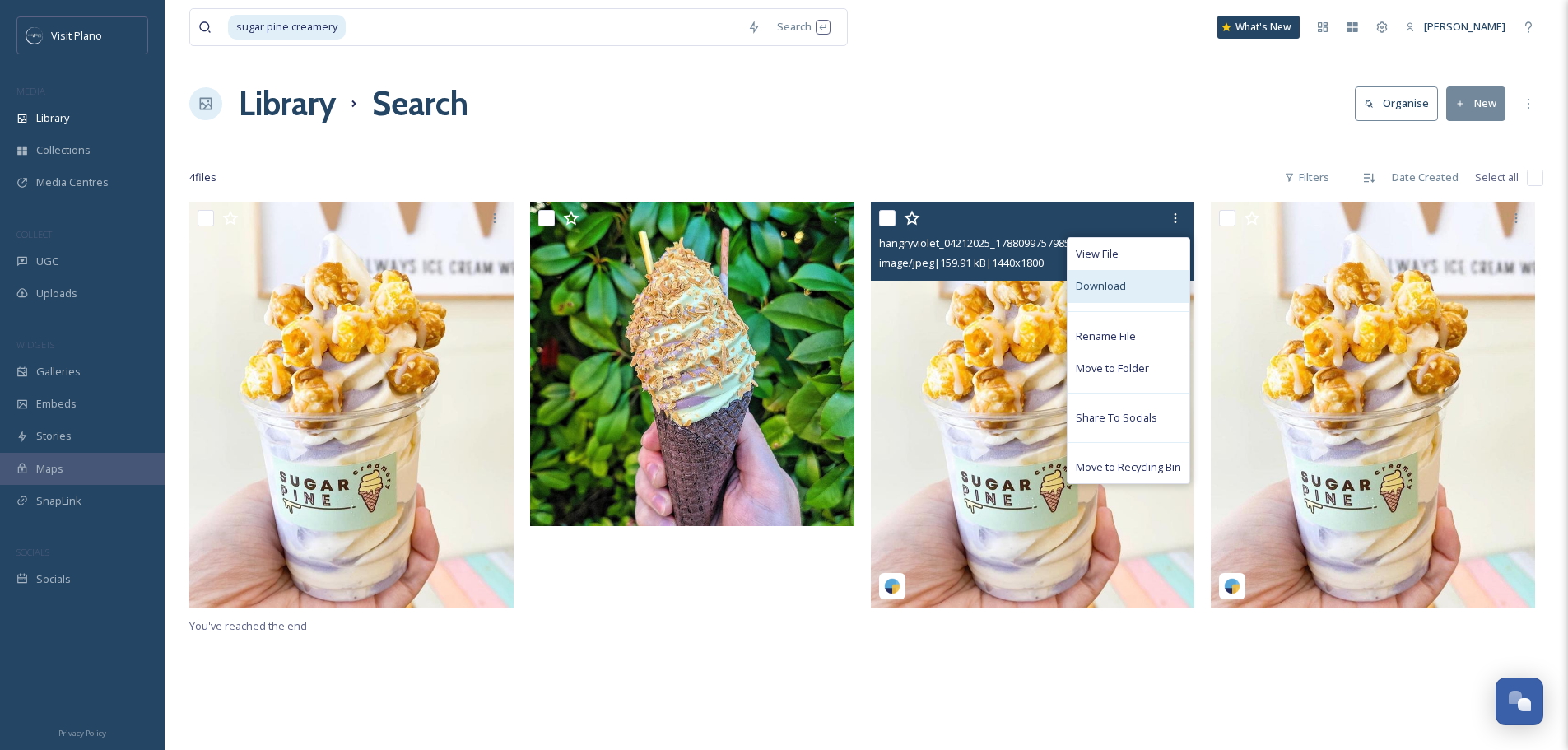
click at [1131, 292] on div "Download" at bounding box center [1129, 286] width 122 height 32
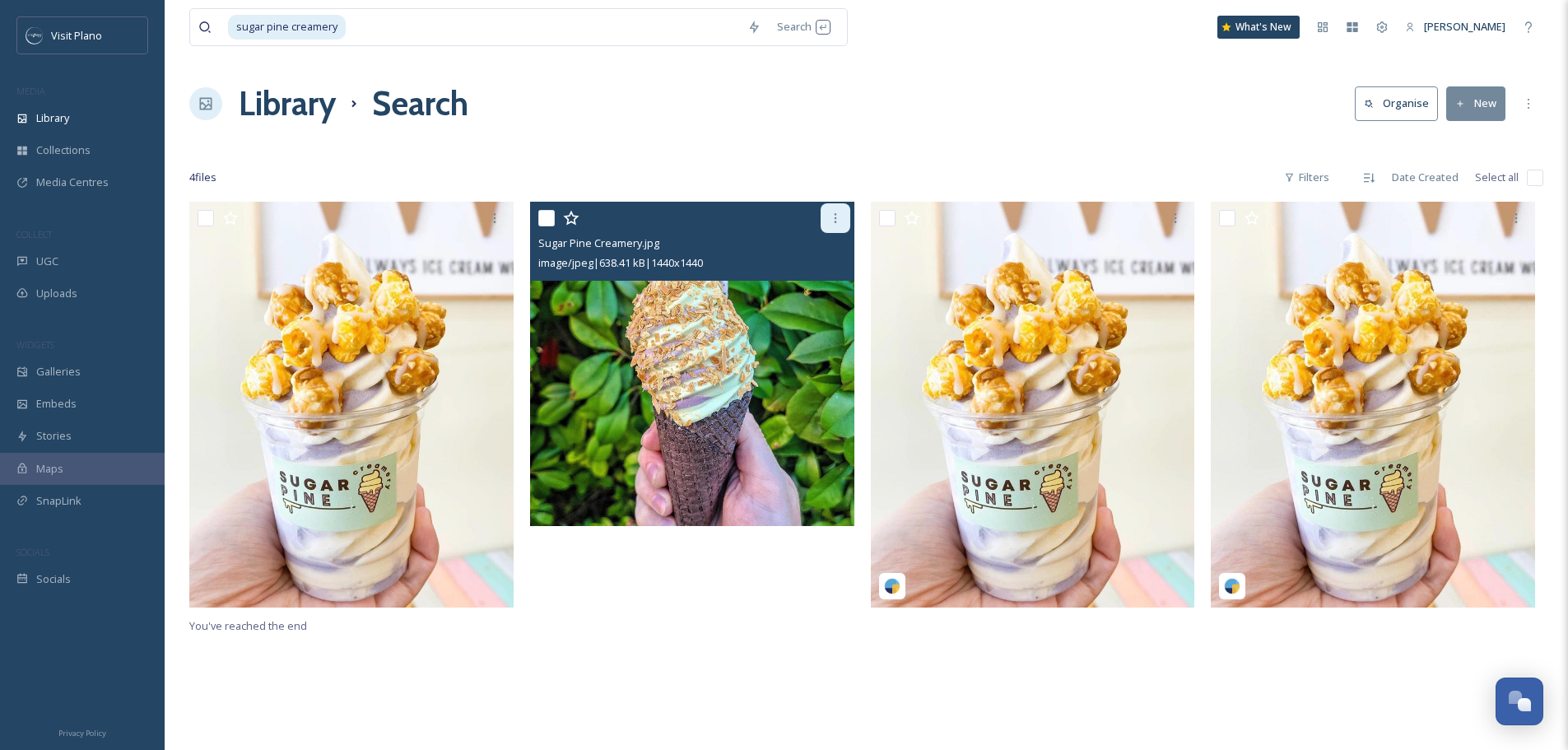
click at [831, 222] on icon at bounding box center [836, 218] width 13 height 13
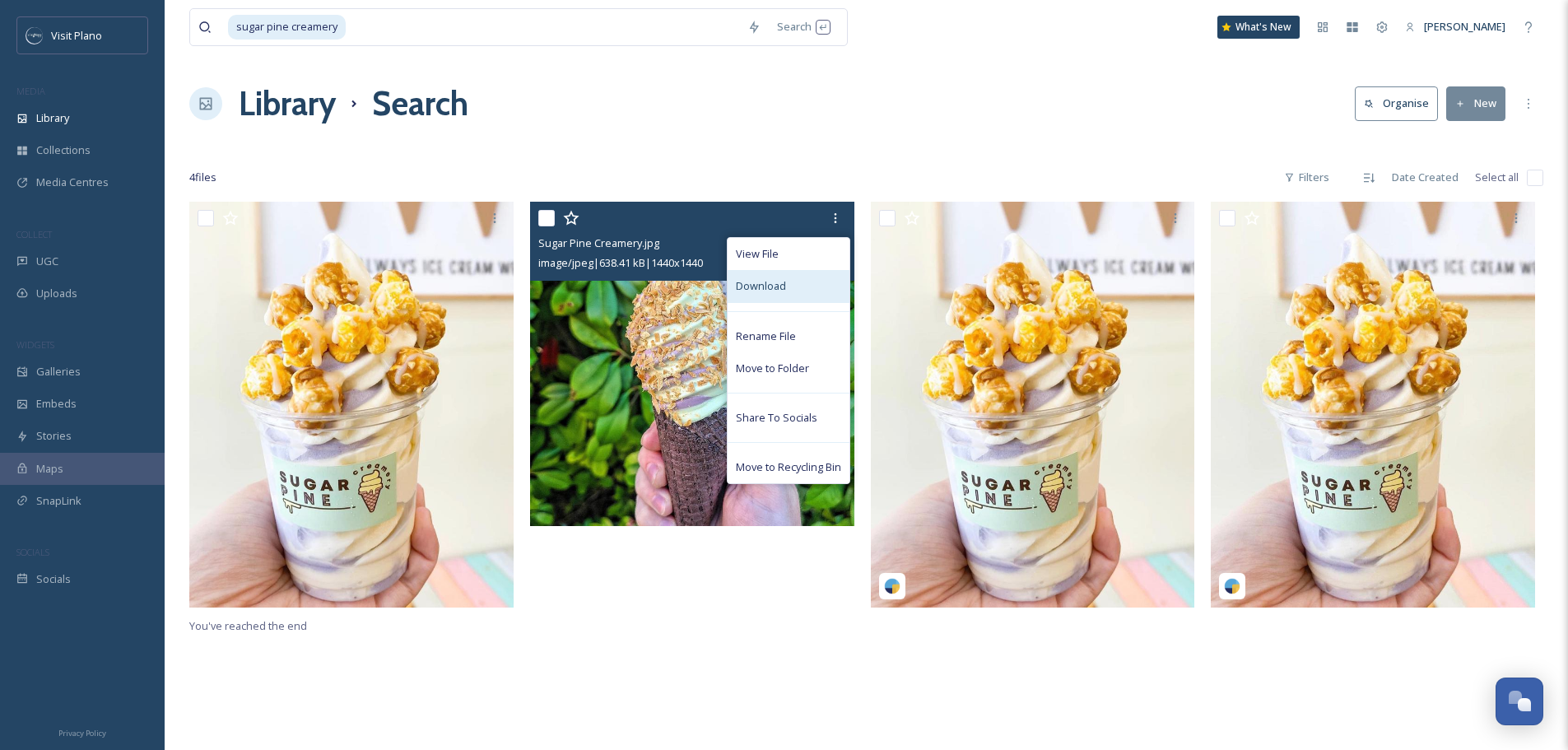
click at [799, 294] on div "Download" at bounding box center [789, 286] width 122 height 32
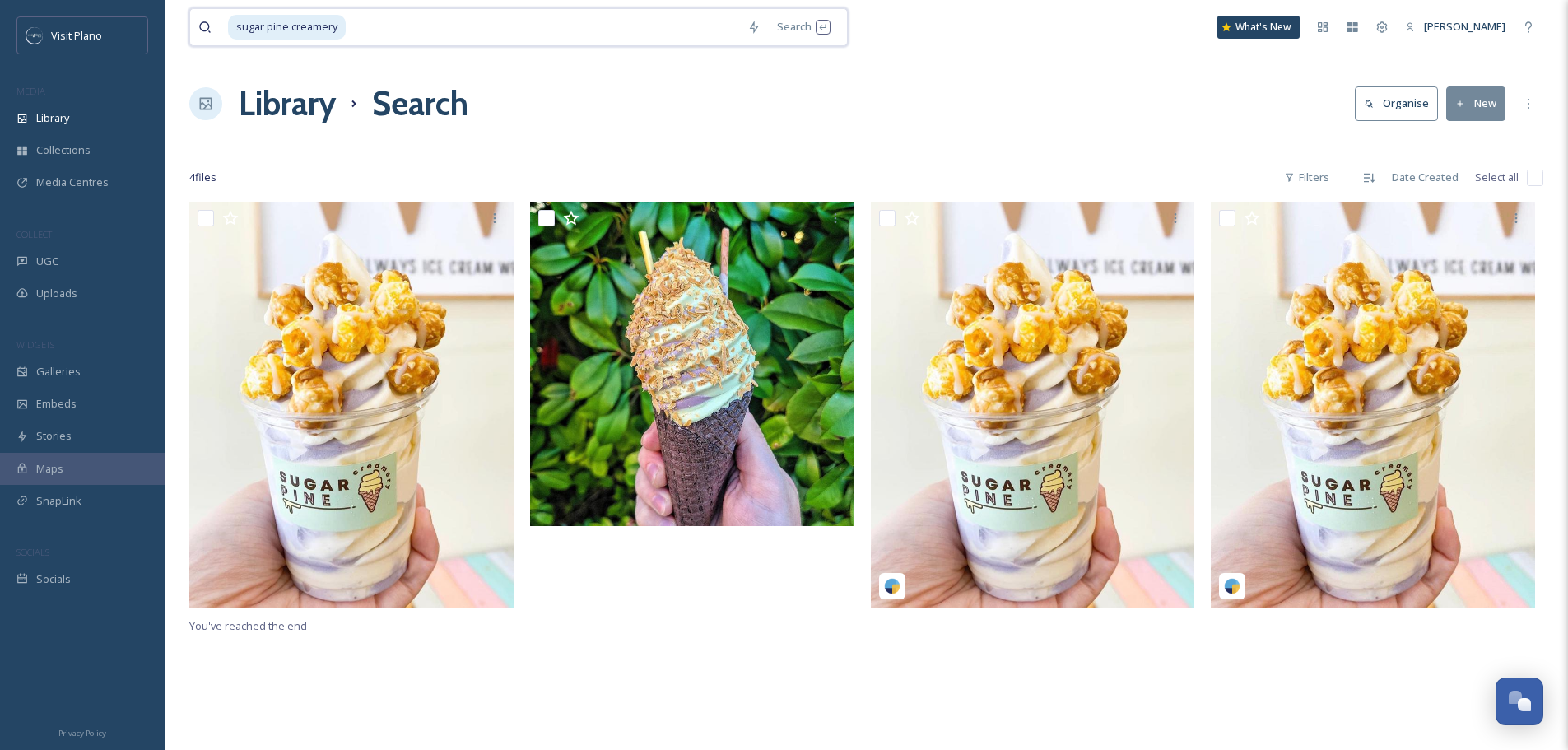
click at [510, 22] on input at bounding box center [543, 27] width 392 height 37
type input "s"
type input "vitality bowls"
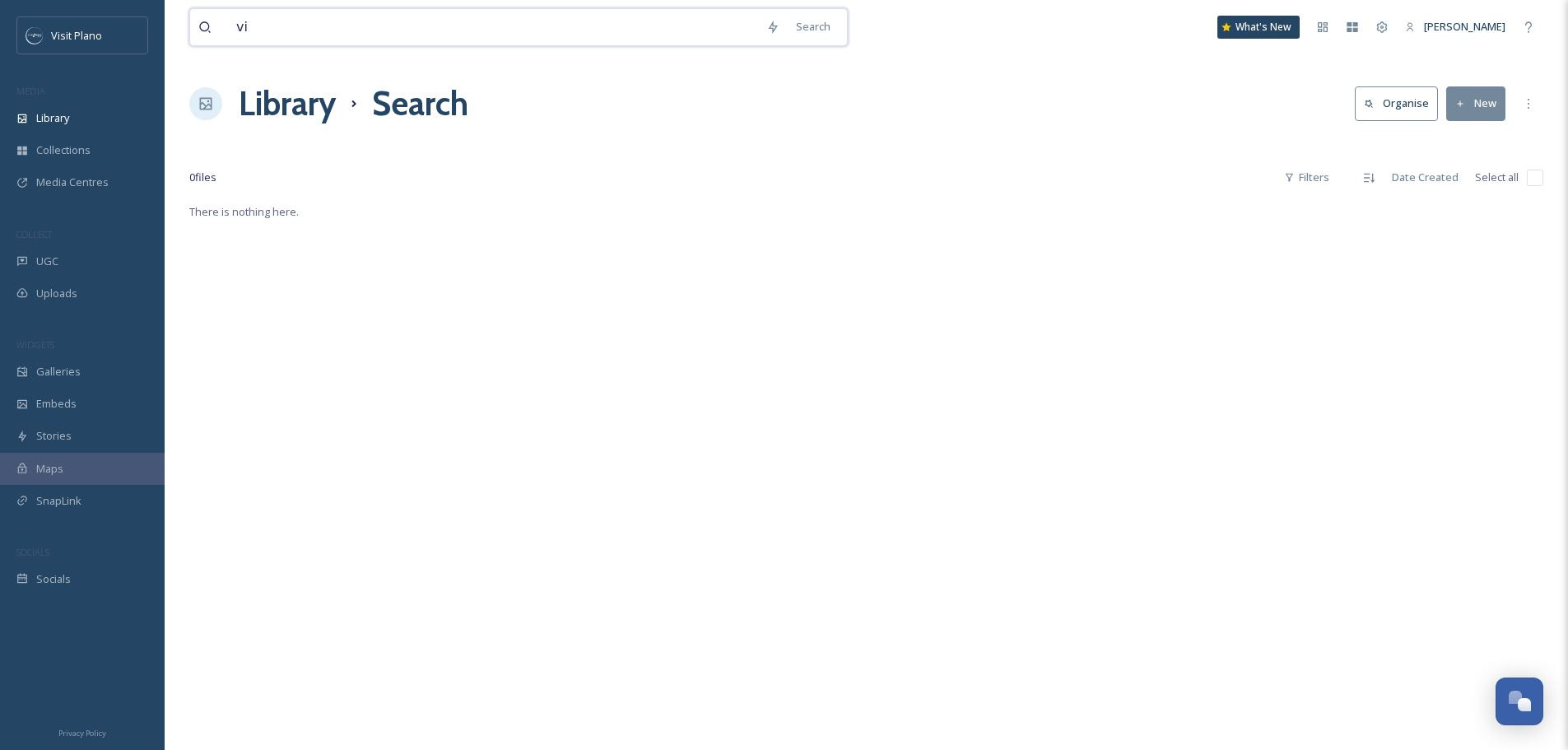
type input "v"
click at [471, 38] on input "Nekta" at bounding box center [492, 27] width 530 height 37
type input "N"
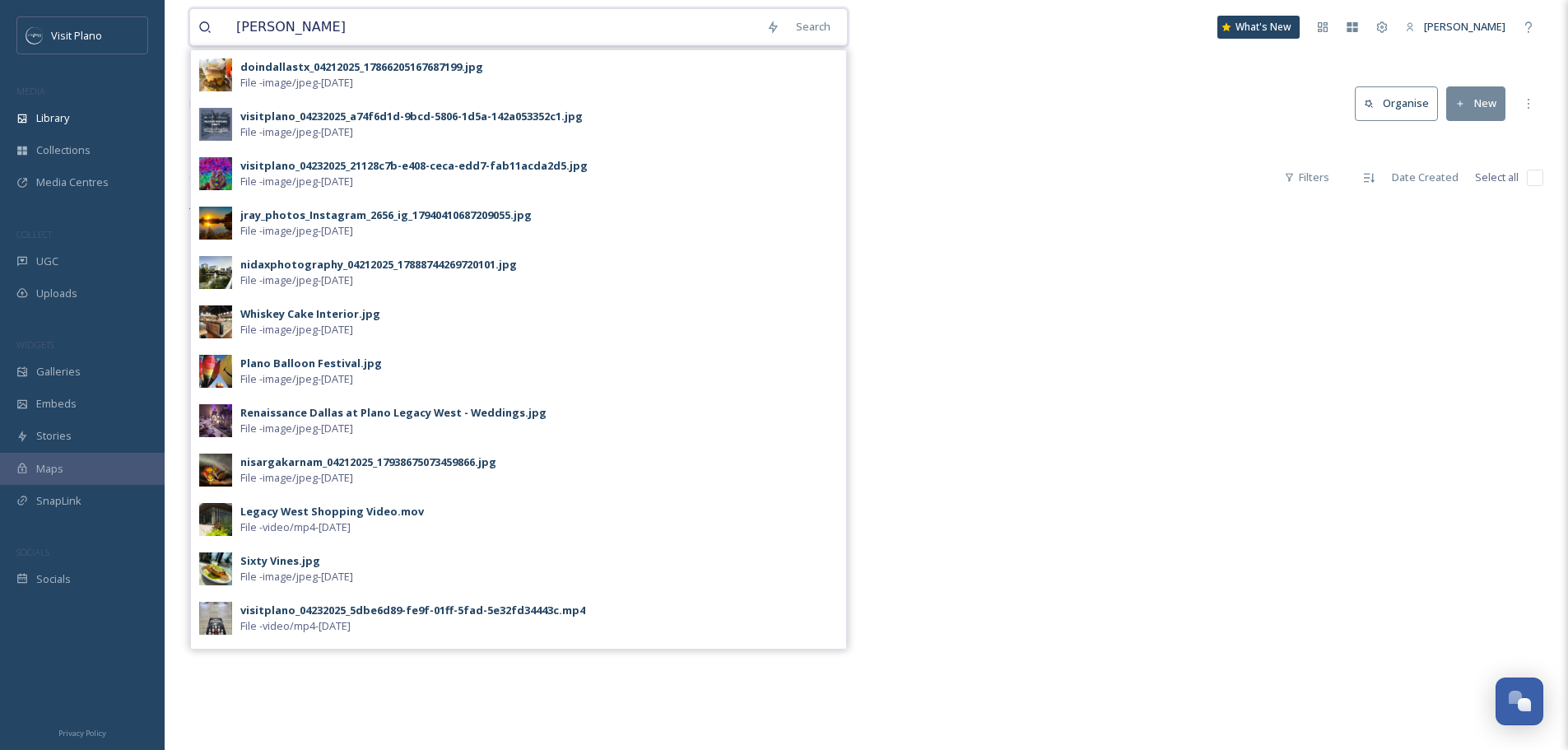
type input "bloom lounge"
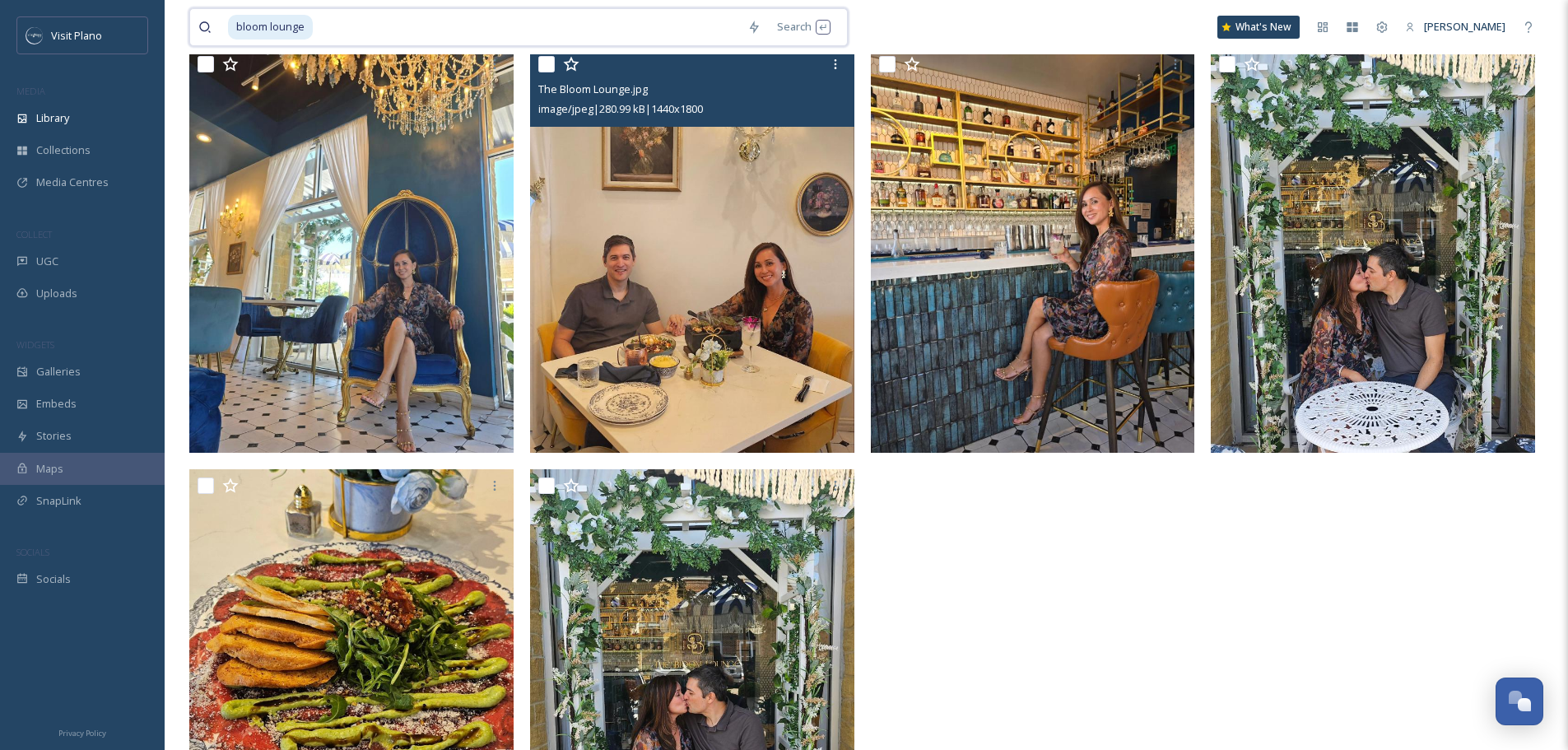
scroll to position [729, 0]
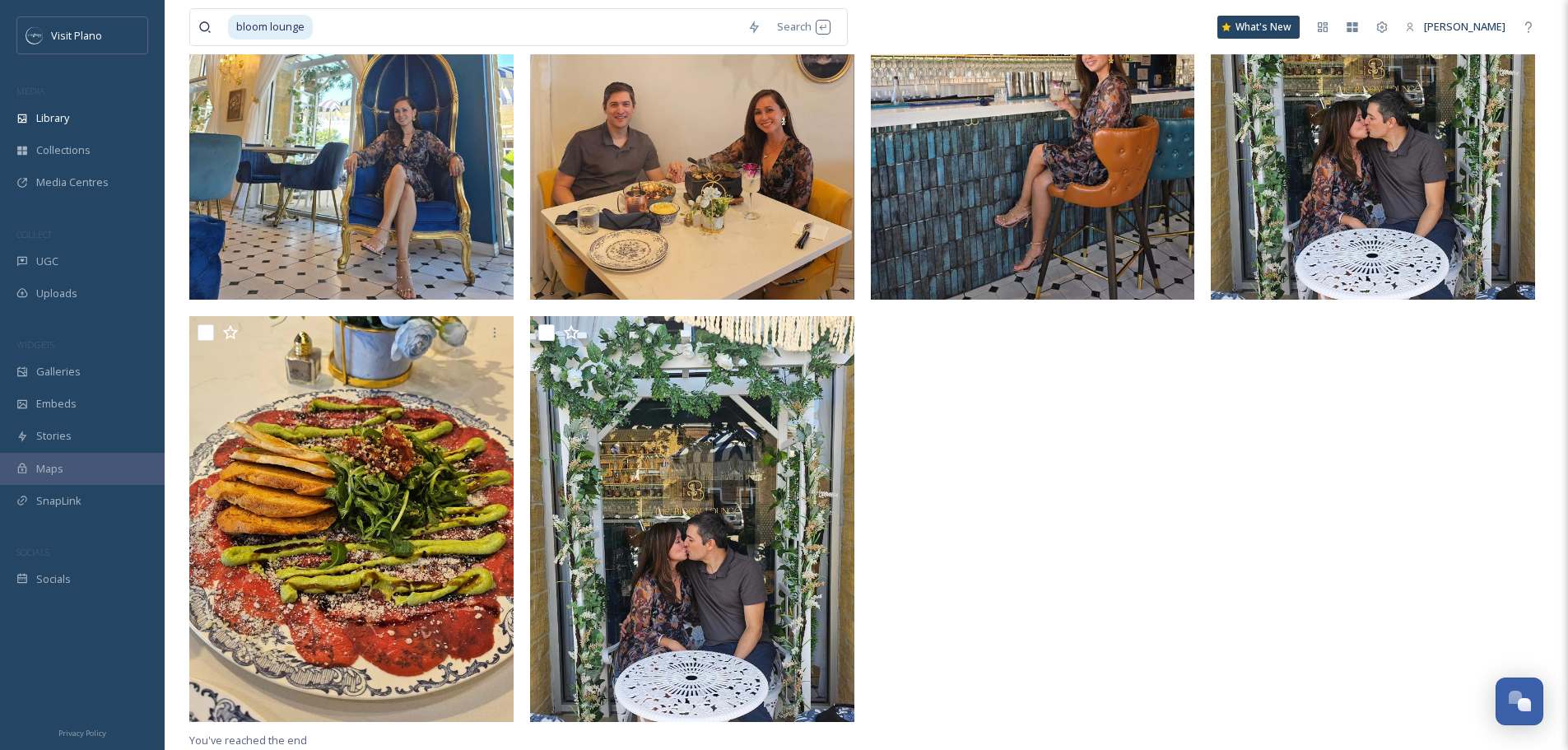
click at [635, 195] on img at bounding box center [692, 98] width 324 height 406
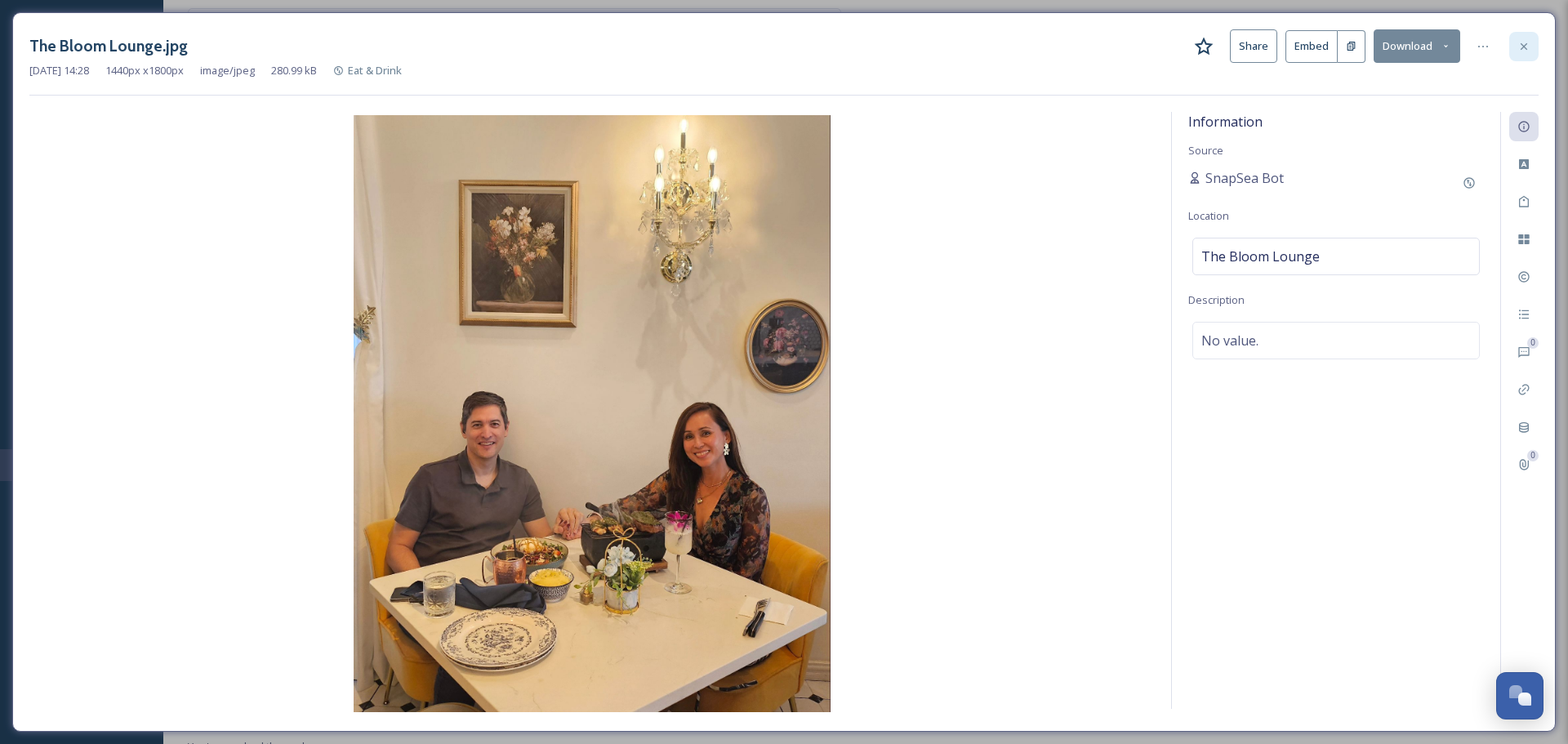
click at [1531, 52] on div at bounding box center [1523, 46] width 30 height 30
